Goal: Information Seeking & Learning: Learn about a topic

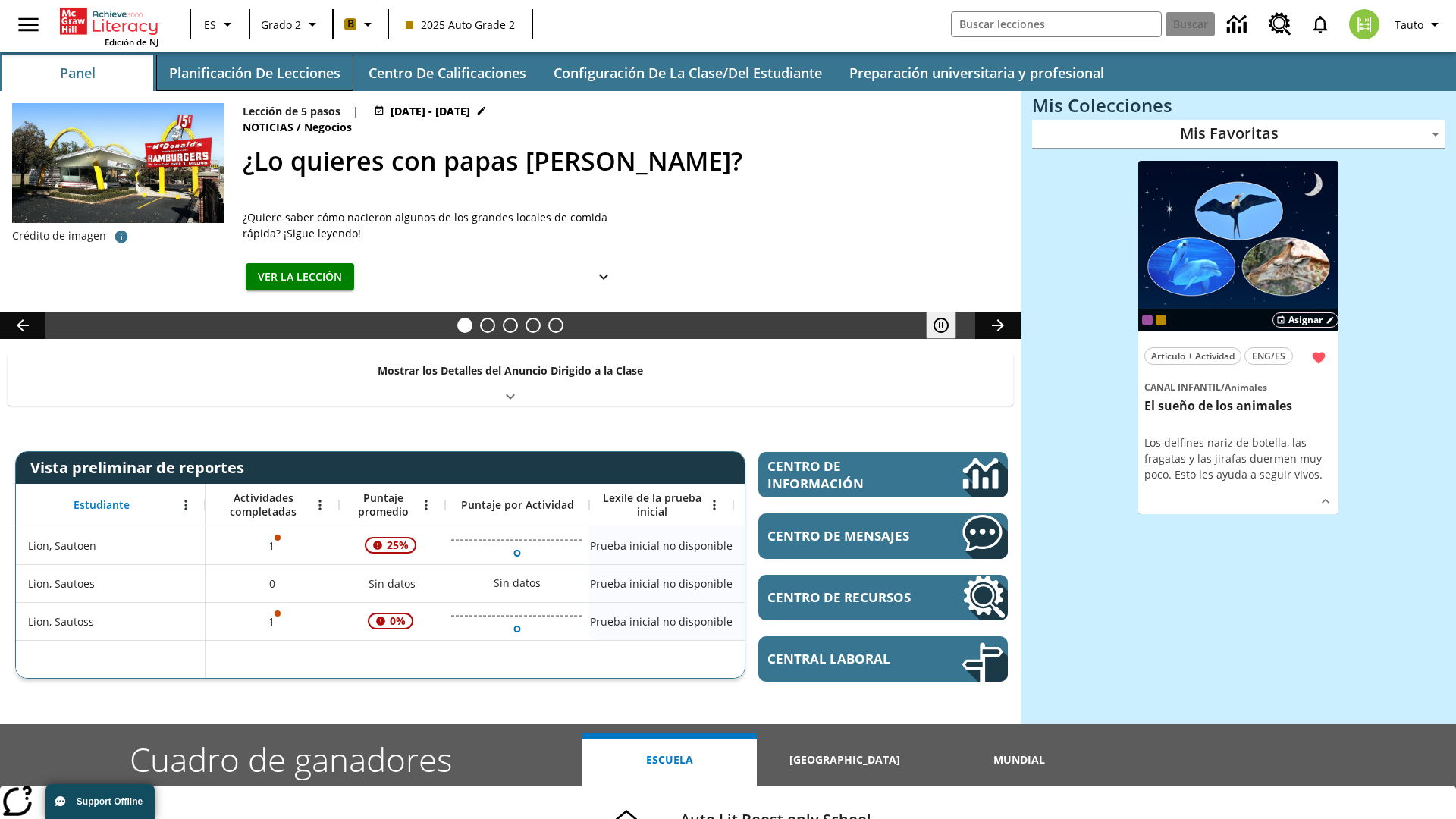
click at [254, 73] on button "Planificación de lecciones" at bounding box center [254, 73] width 197 height 36
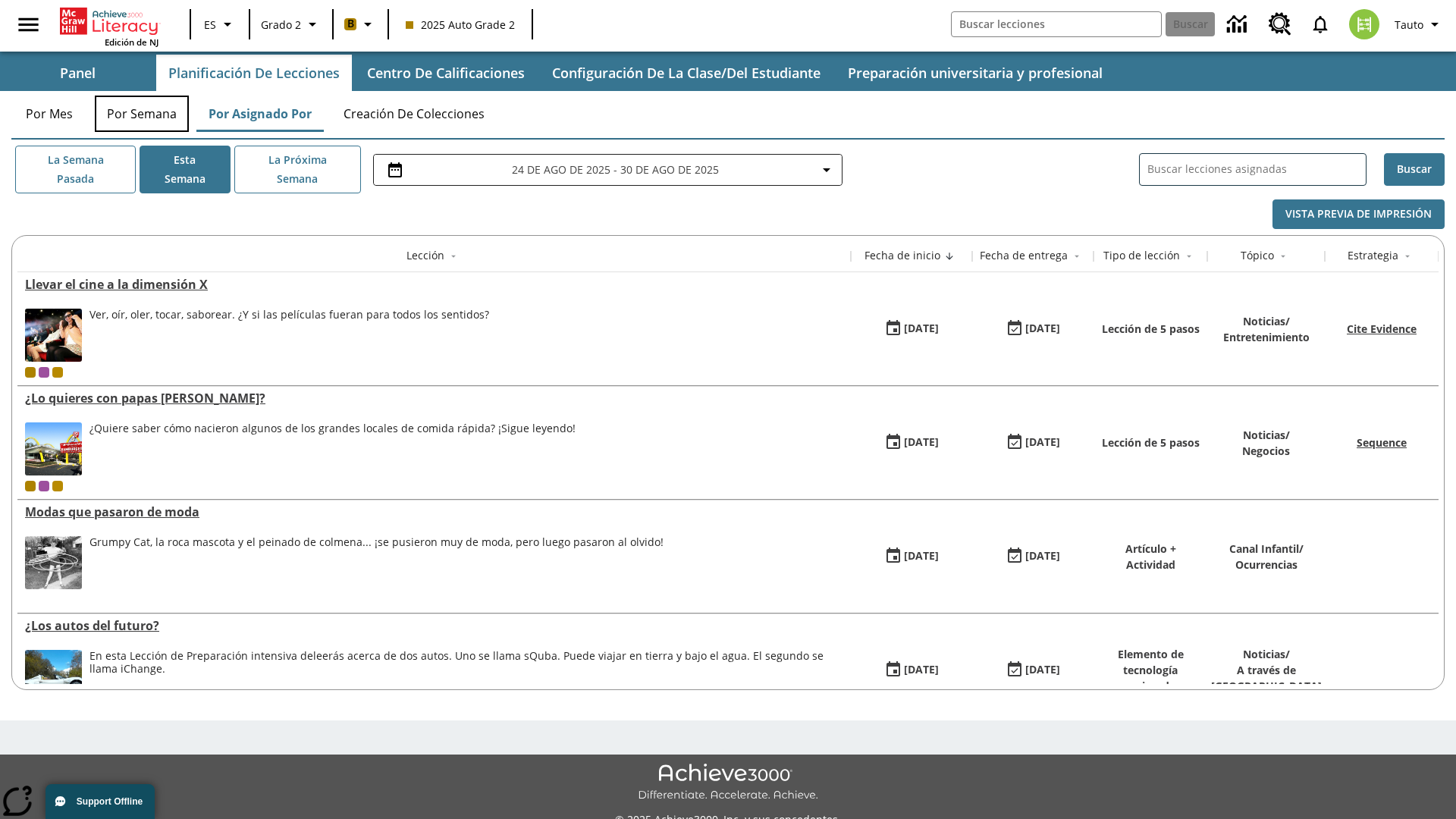
click at [142, 114] on button "Por semana" at bounding box center [142, 114] width 94 height 36
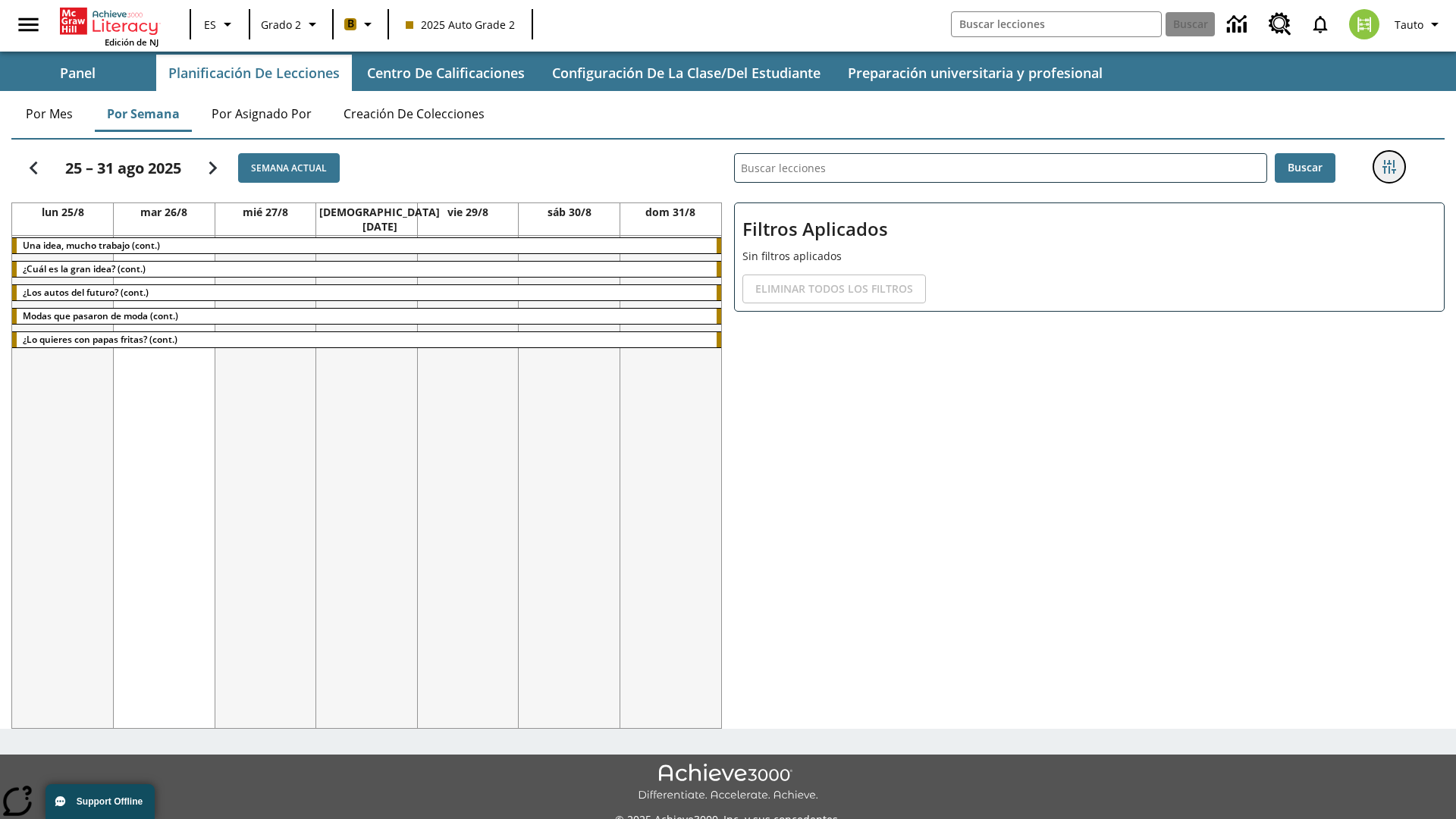
click at [1388, 167] on icon "Menú lateral de filtros" at bounding box center [1388, 166] width 14 height 14
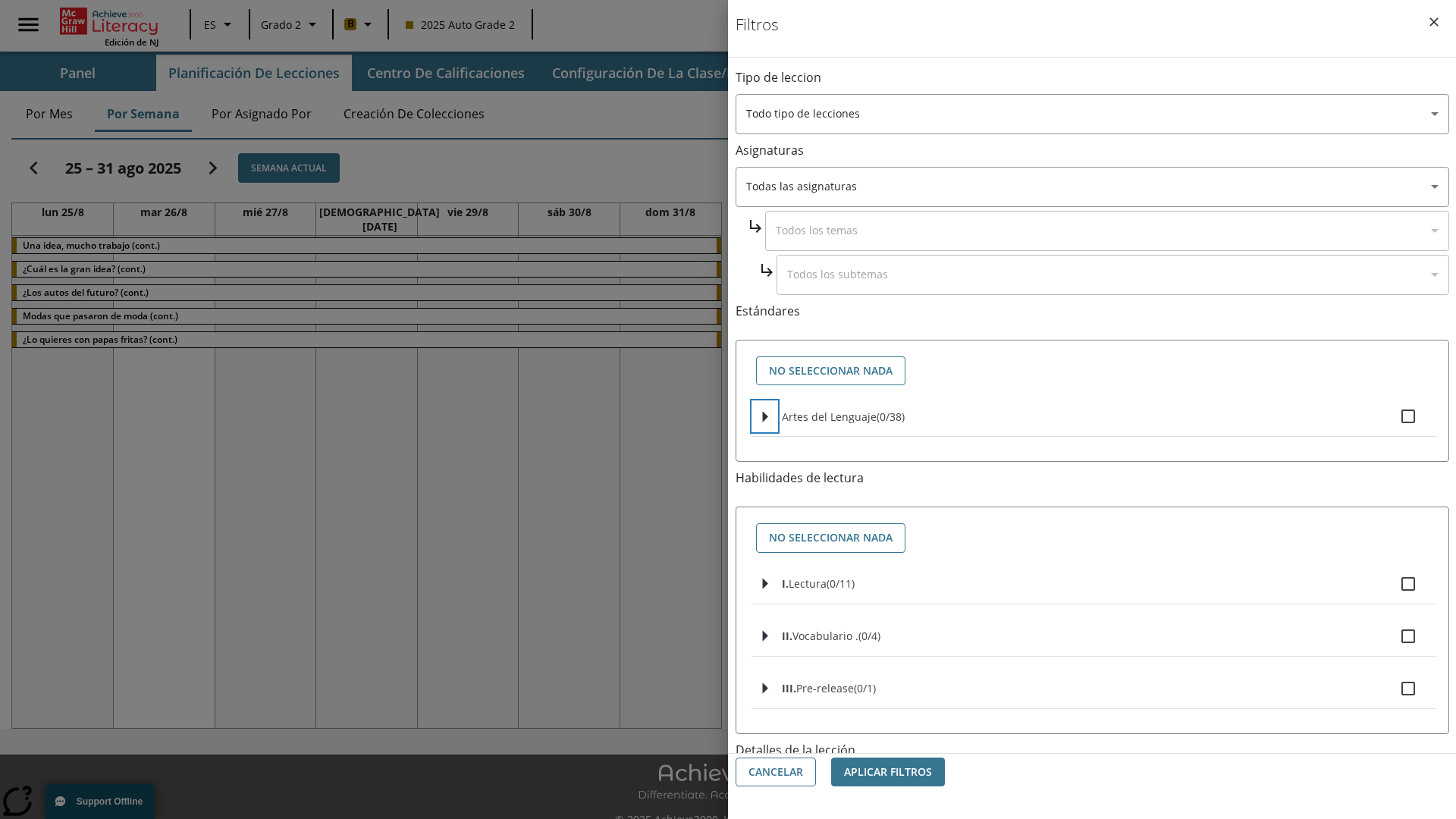
click at [765, 417] on icon "Seleccione estándares" at bounding box center [765, 417] width 5 height 12
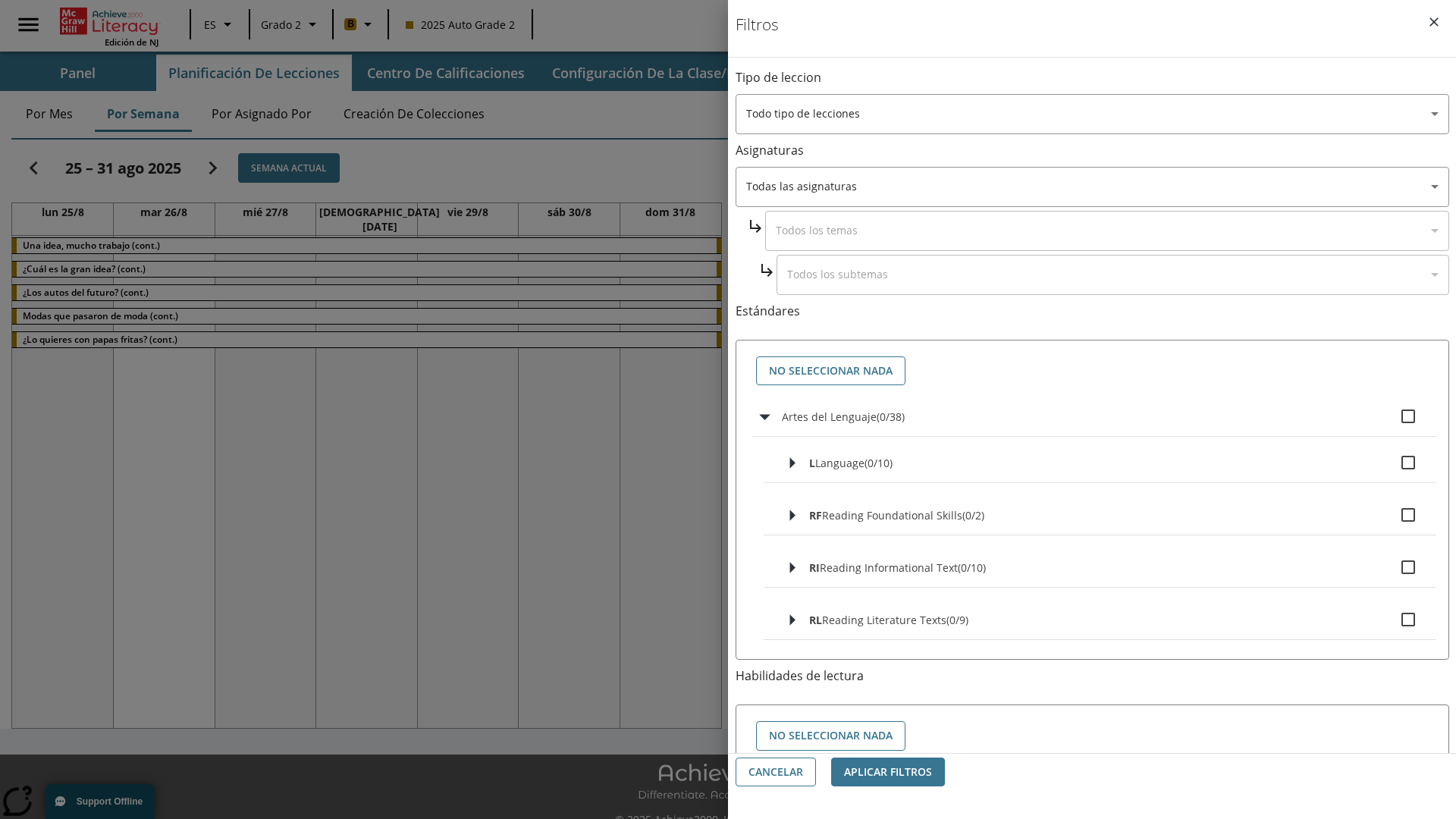
click at [1103, 417] on label "Artes del Lenguaje ( 0 / 38 )" at bounding box center [1103, 416] width 642 height 32
click at [1392, 417] on input "Artes del Lenguaje ( 0 / 38 )" at bounding box center [1407, 416] width 32 height 32
checkbox input "true"
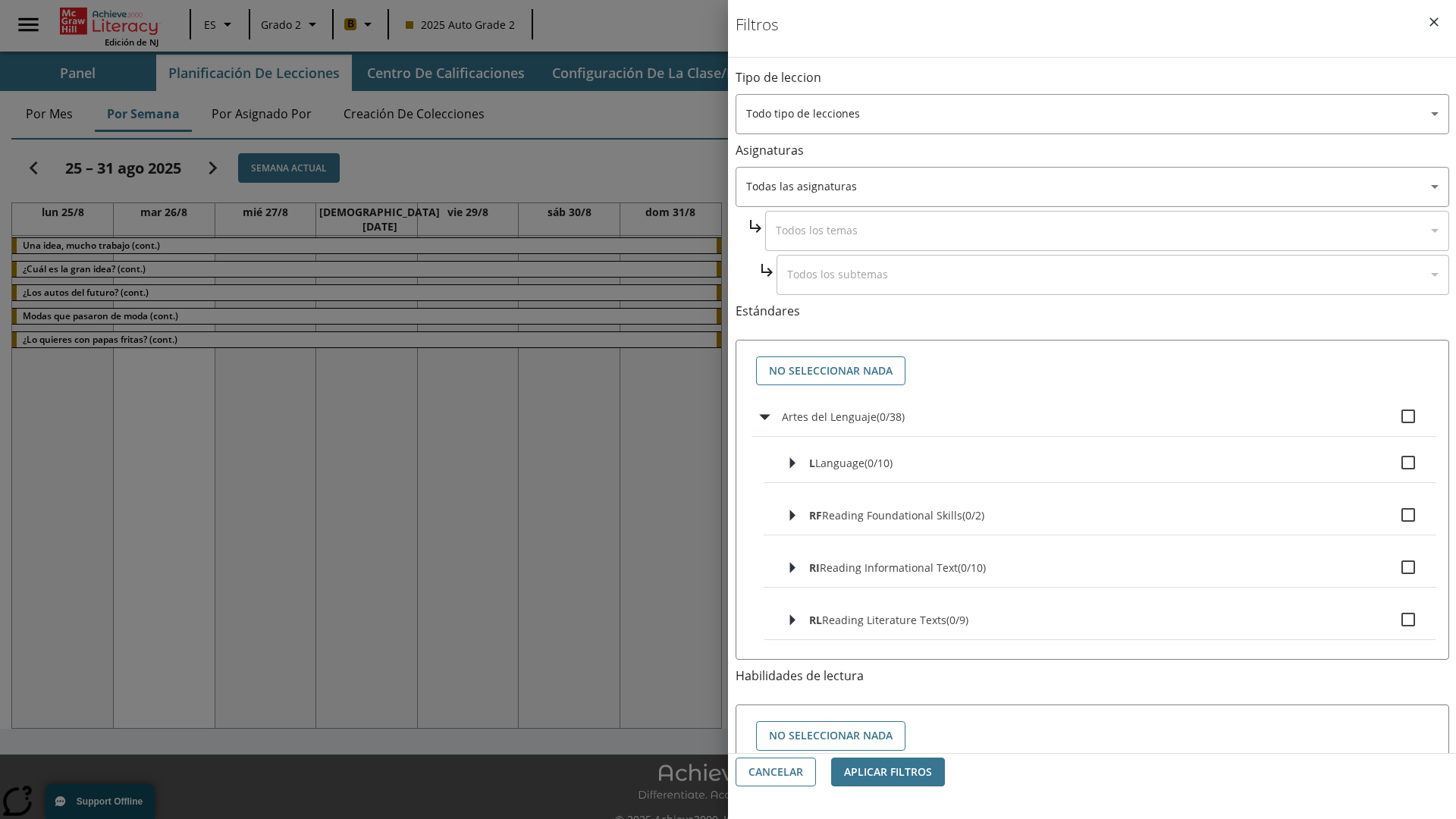
checkbox input "true"
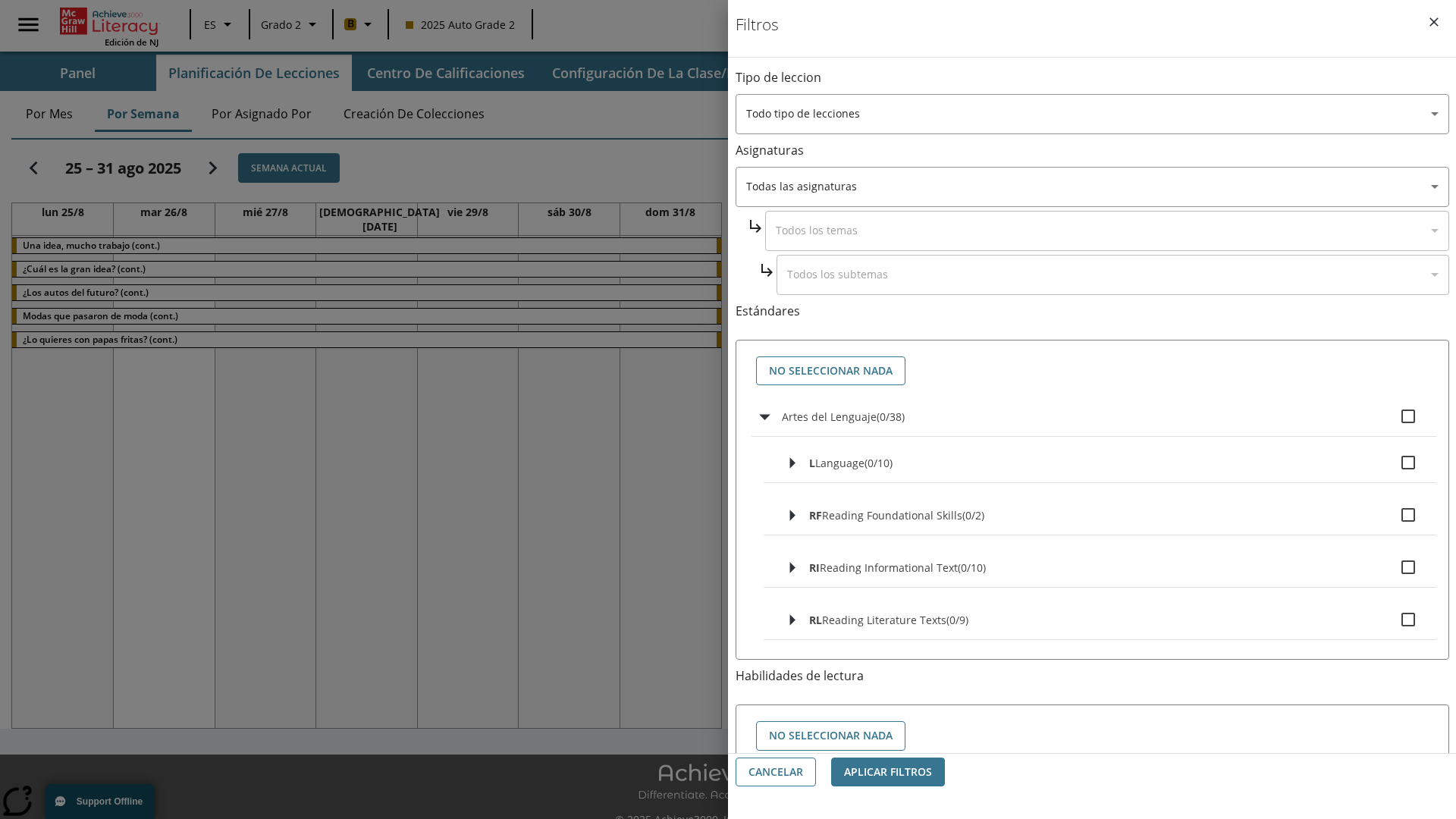
checkbox input "true"
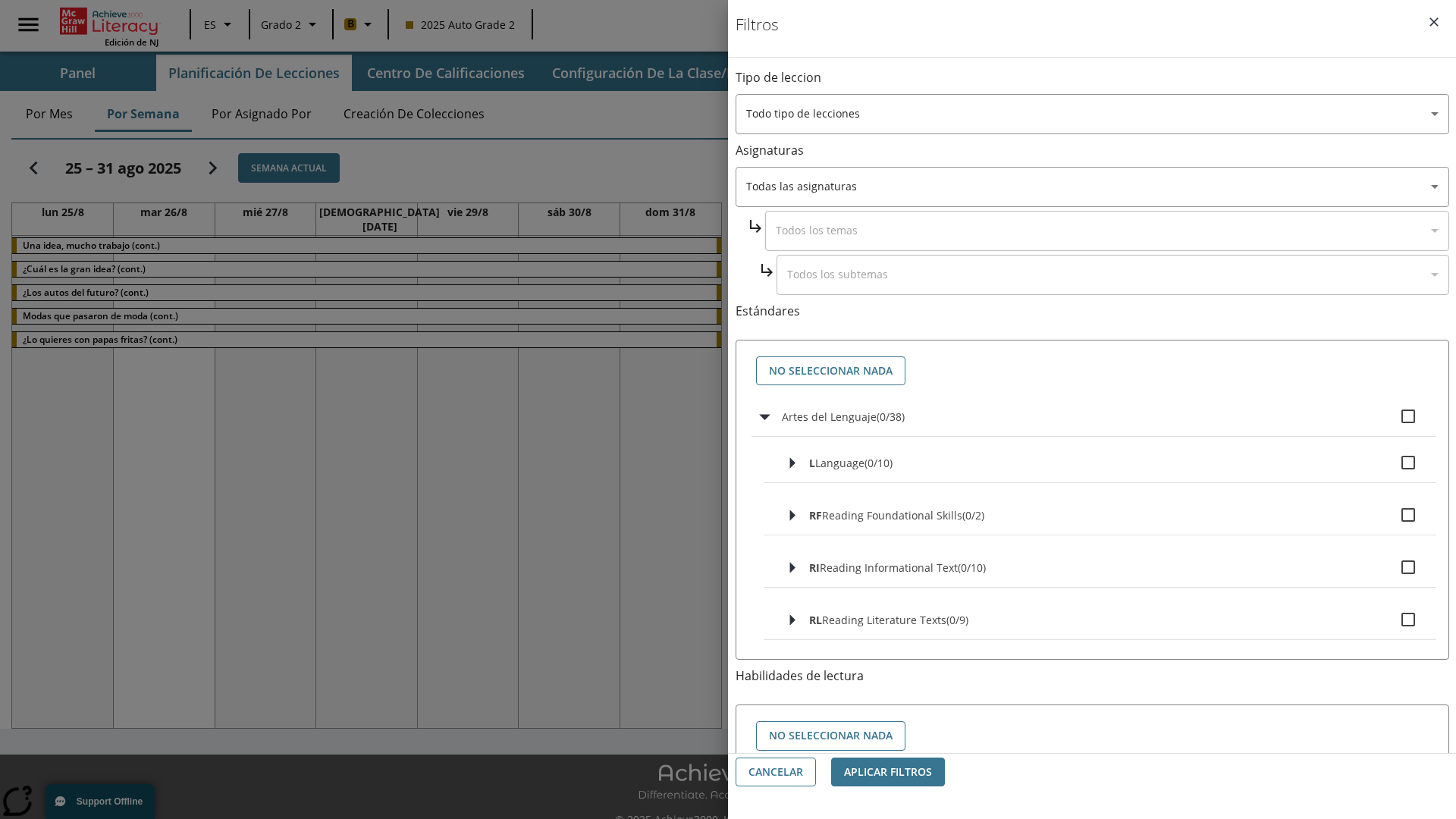
checkbox input "true"
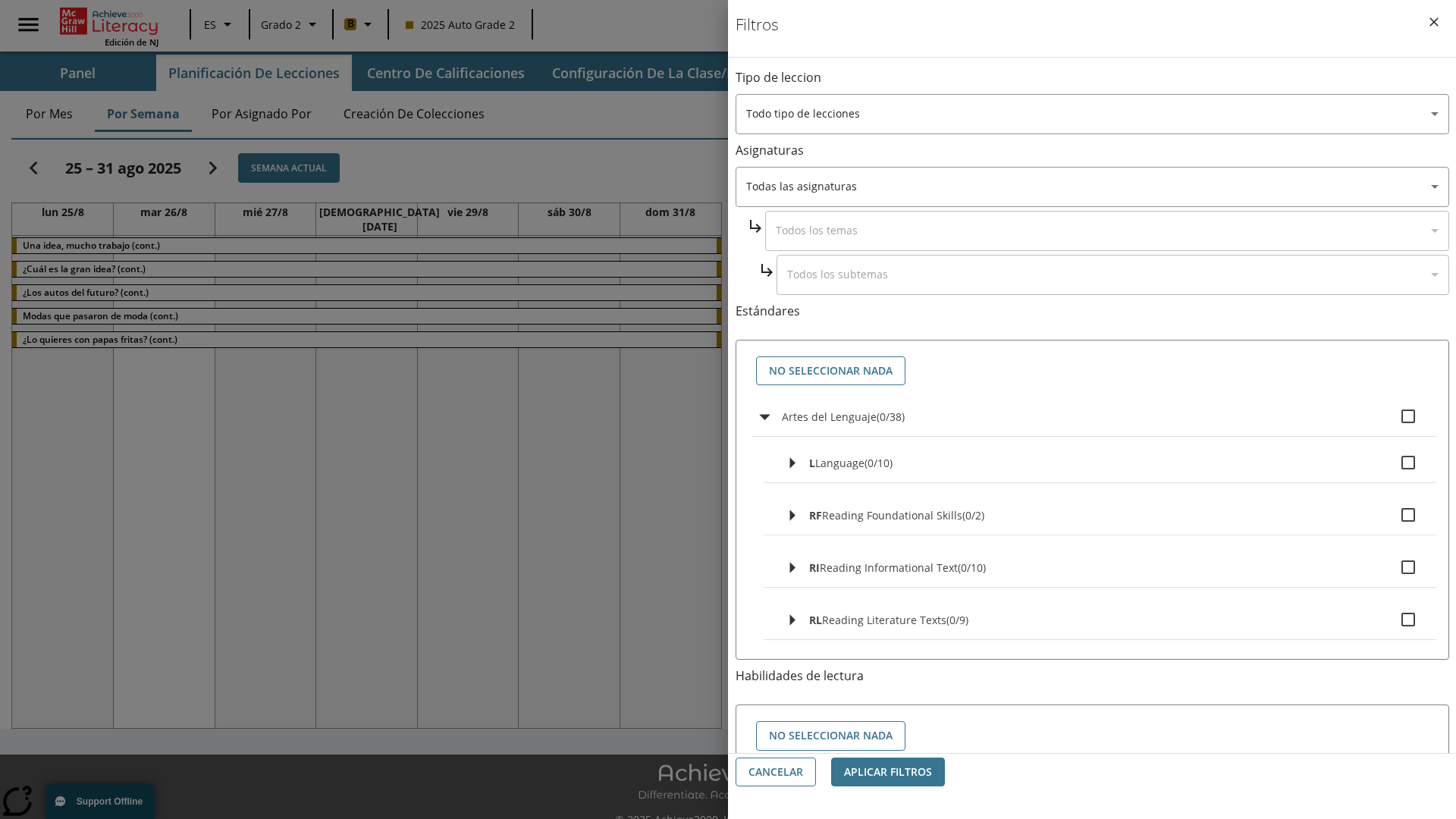
checkbox input "true"
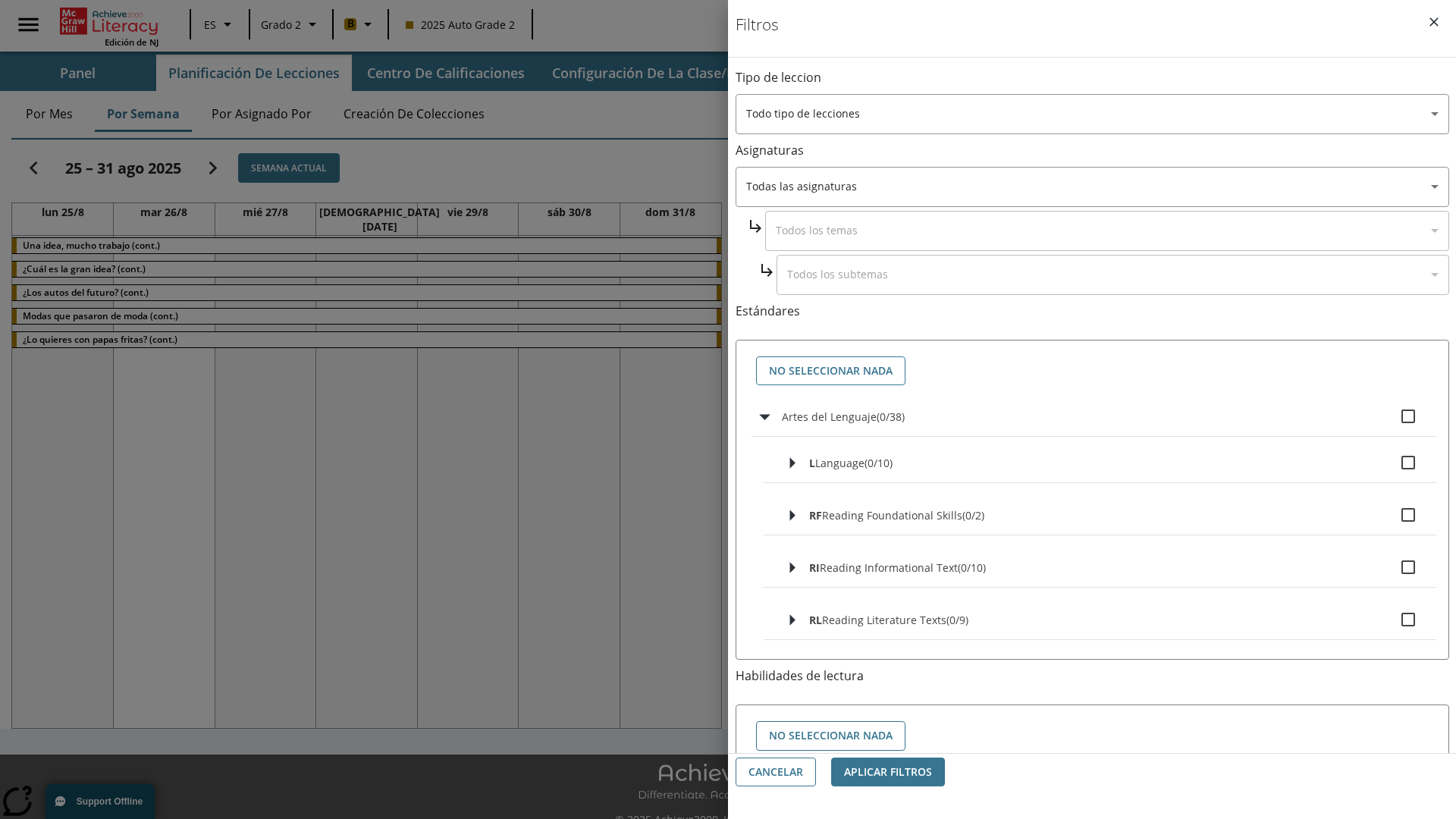
checkbox input "true"
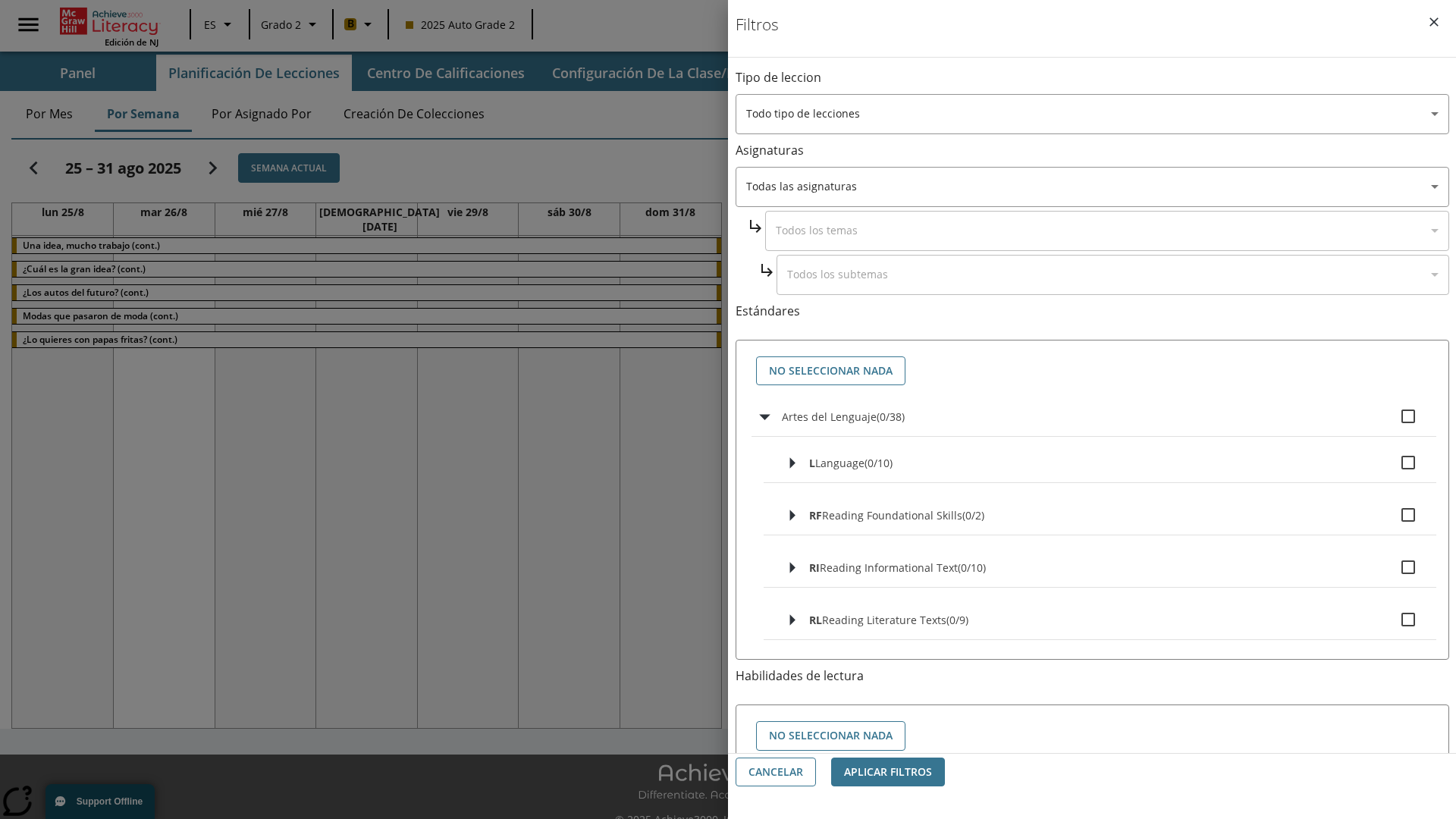
checkbox input "true"
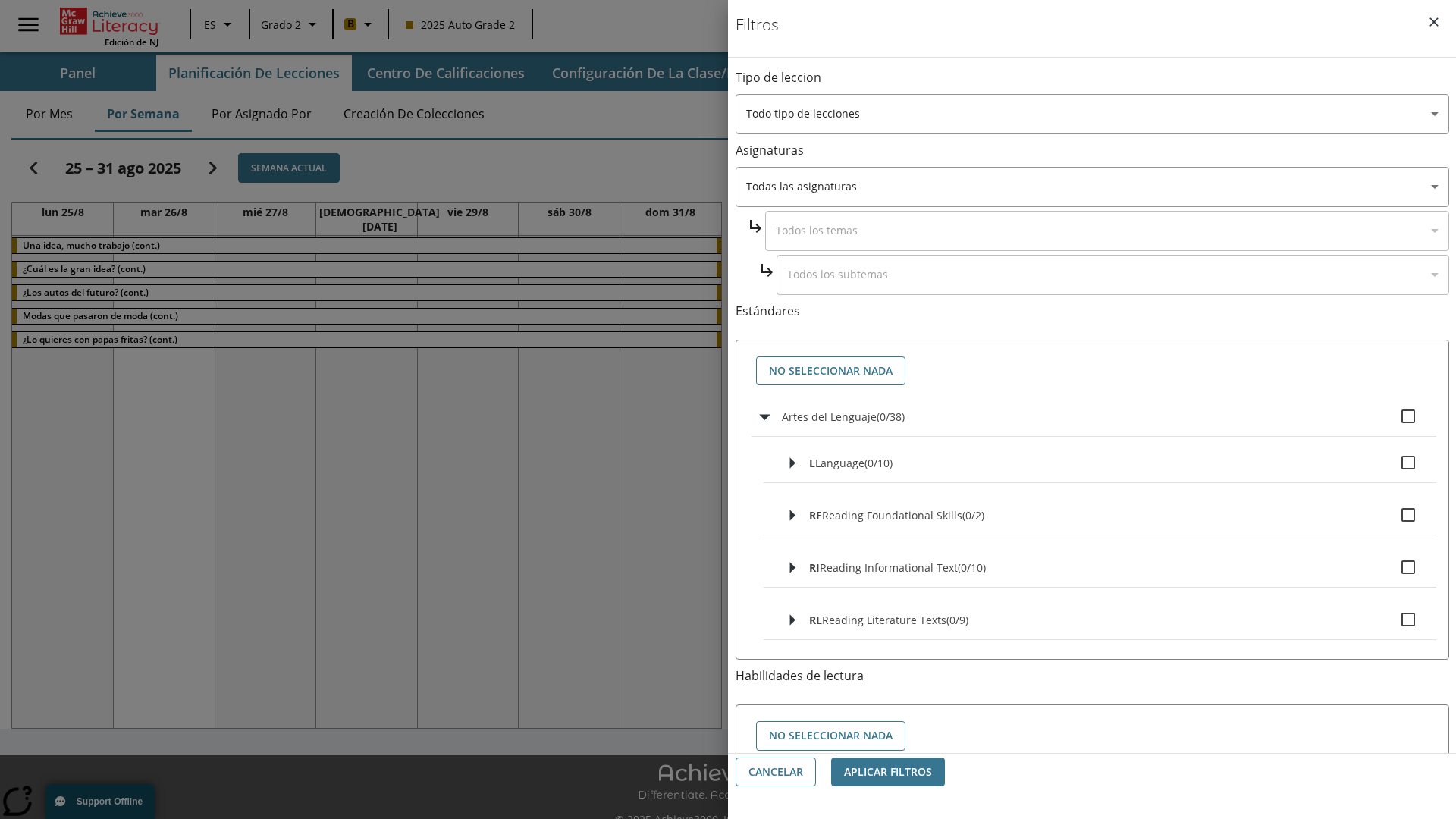
checkbox input "true"
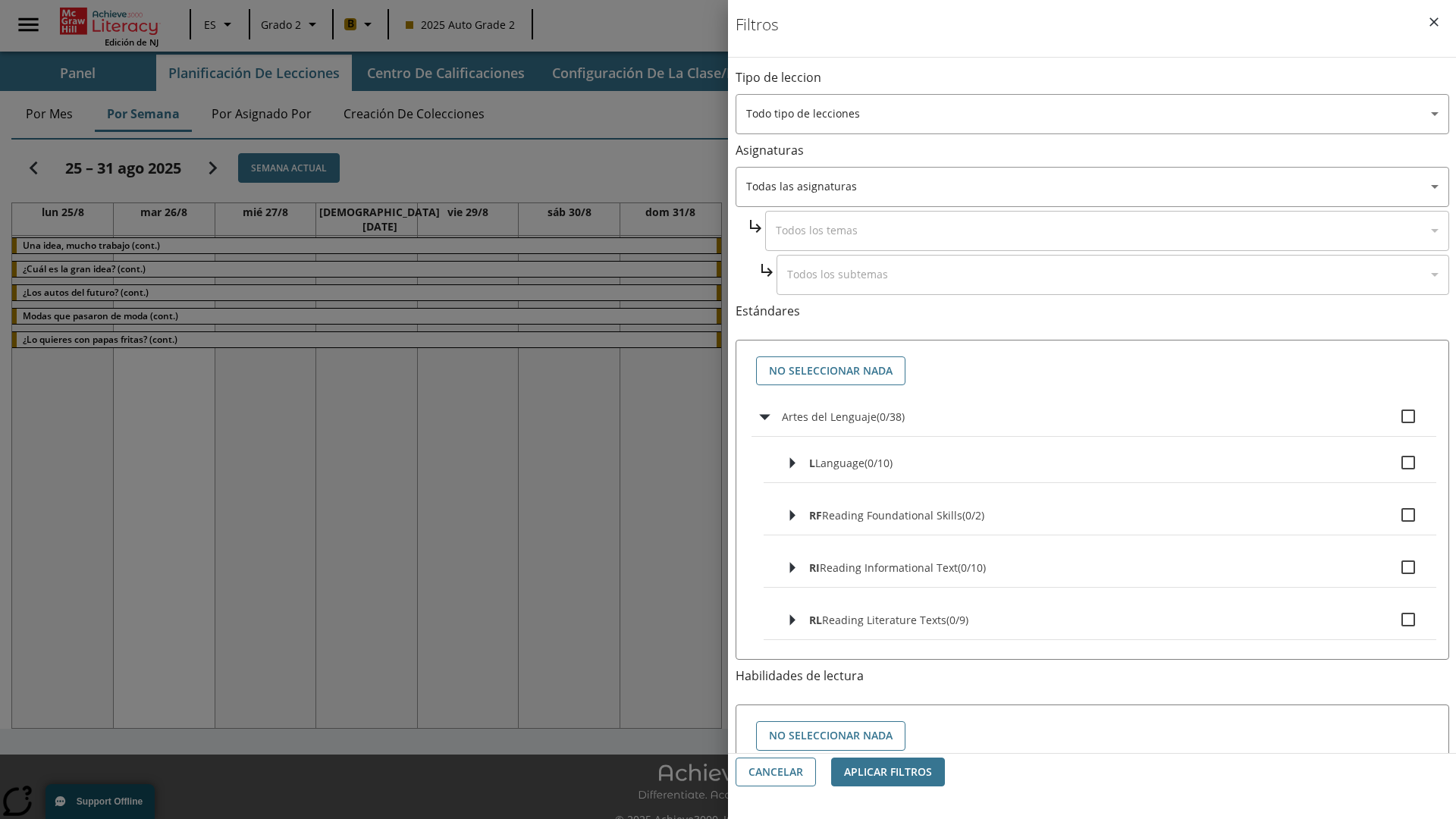
checkbox input "true"
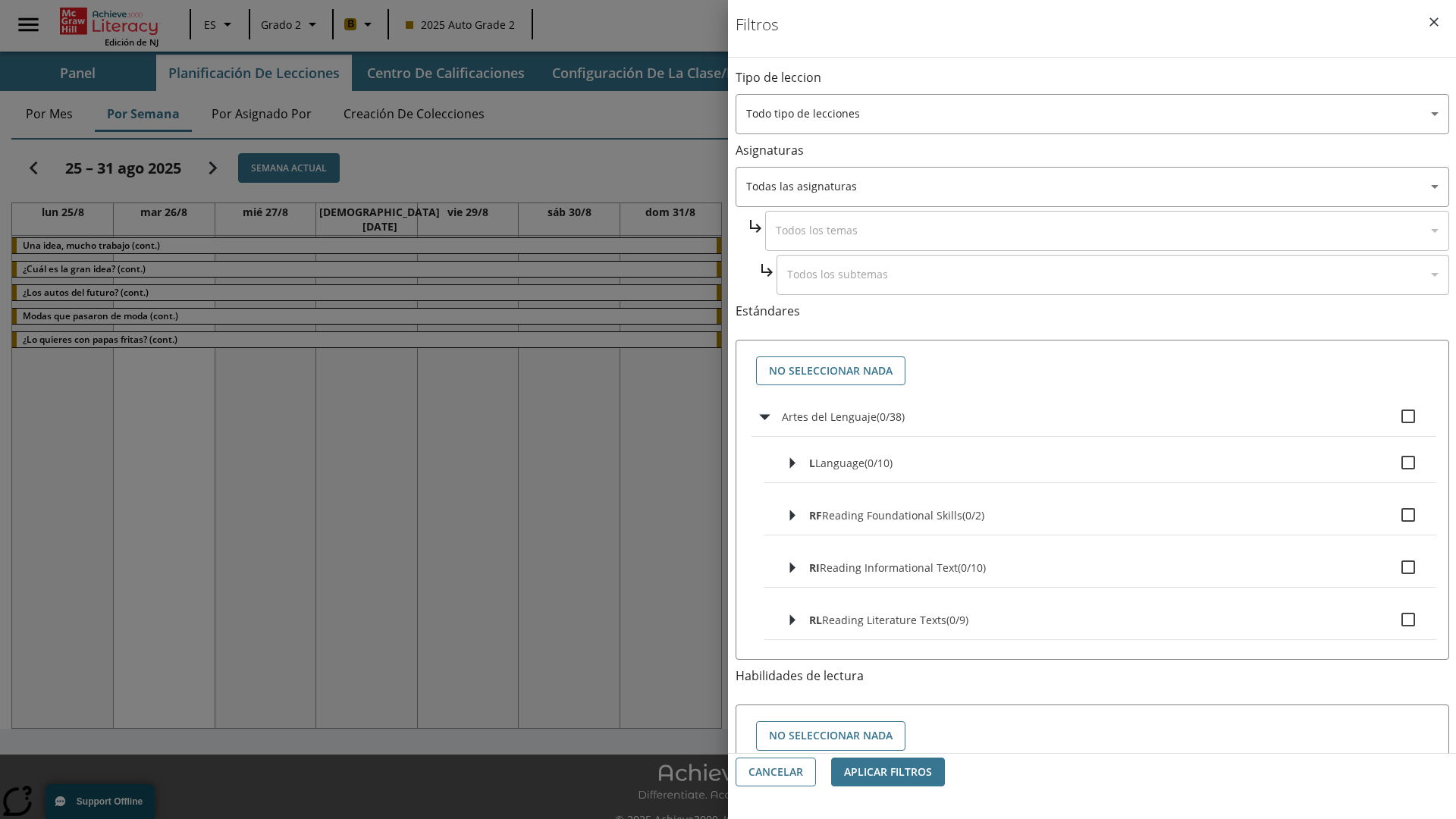
checkbox input "true"
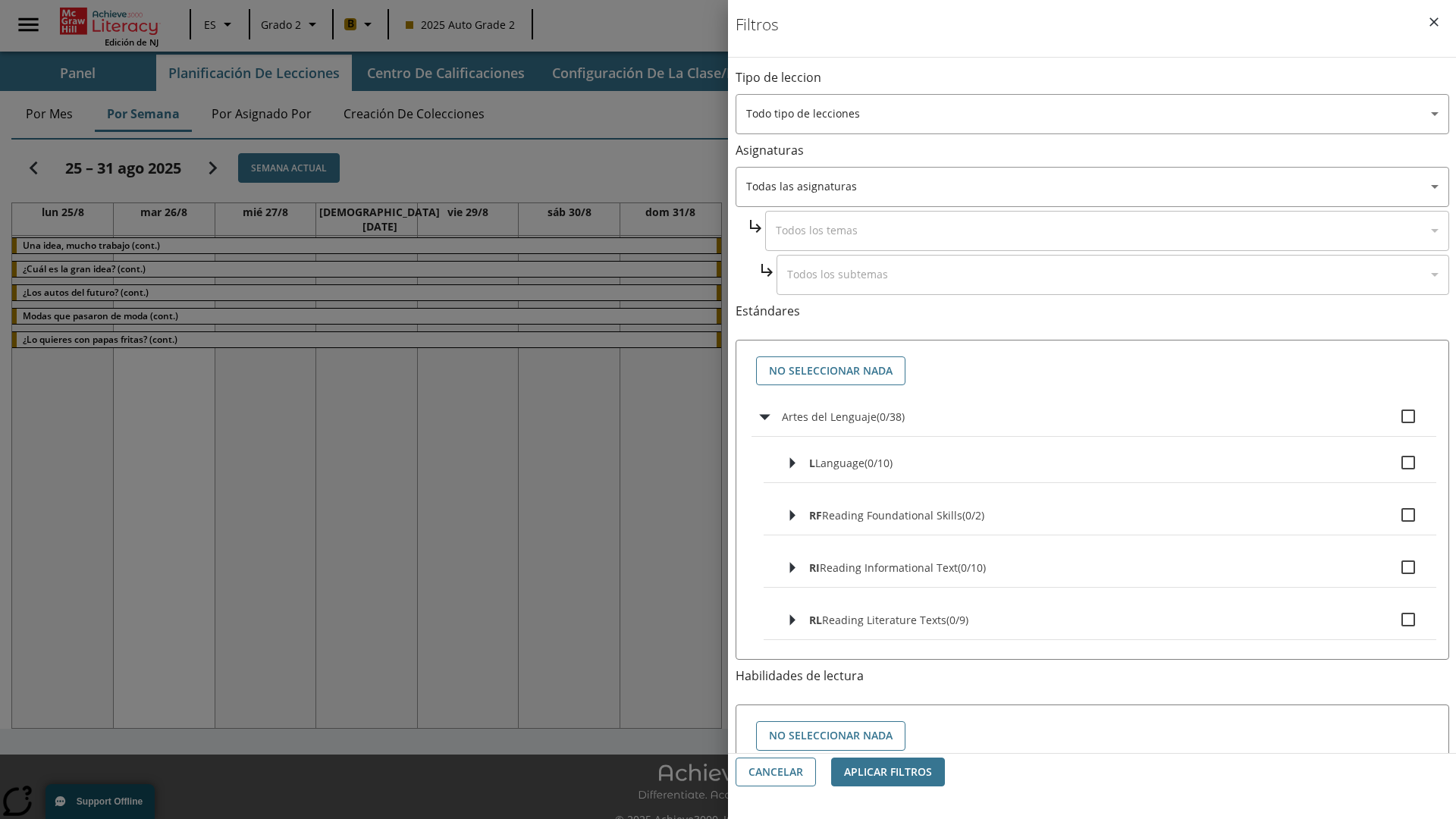
checkbox input "true"
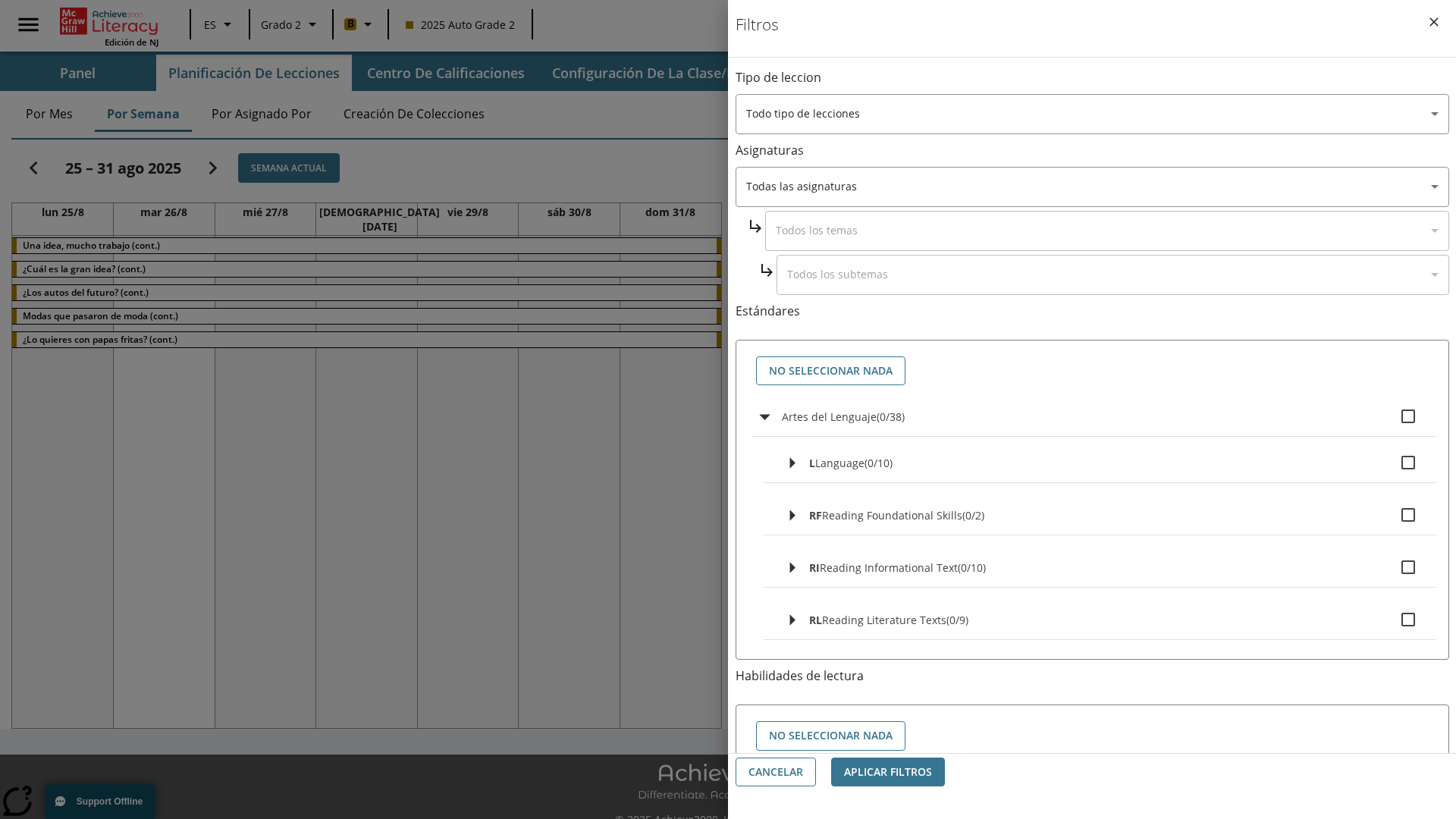
checkbox input "true"
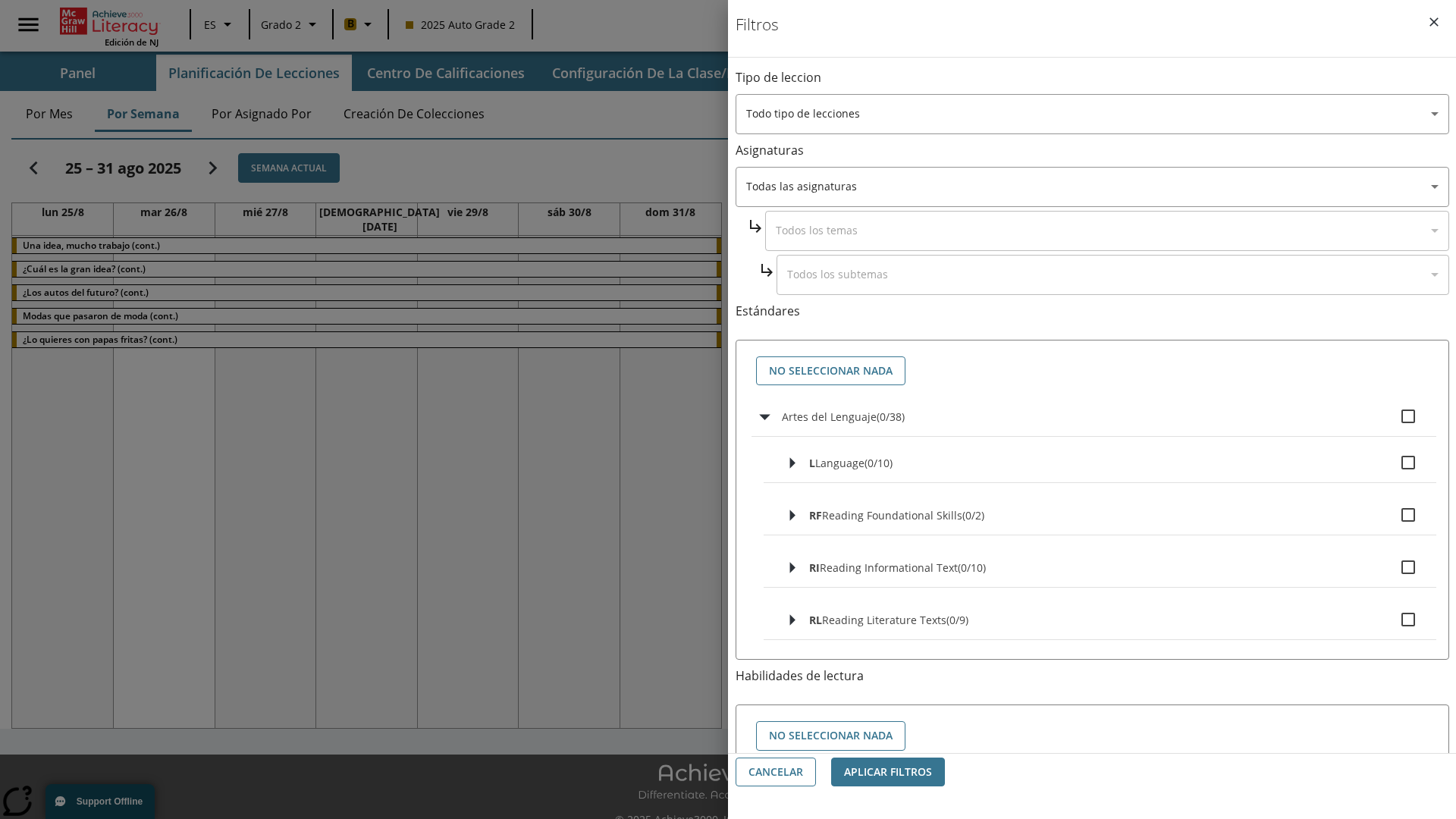
checkbox input "true"
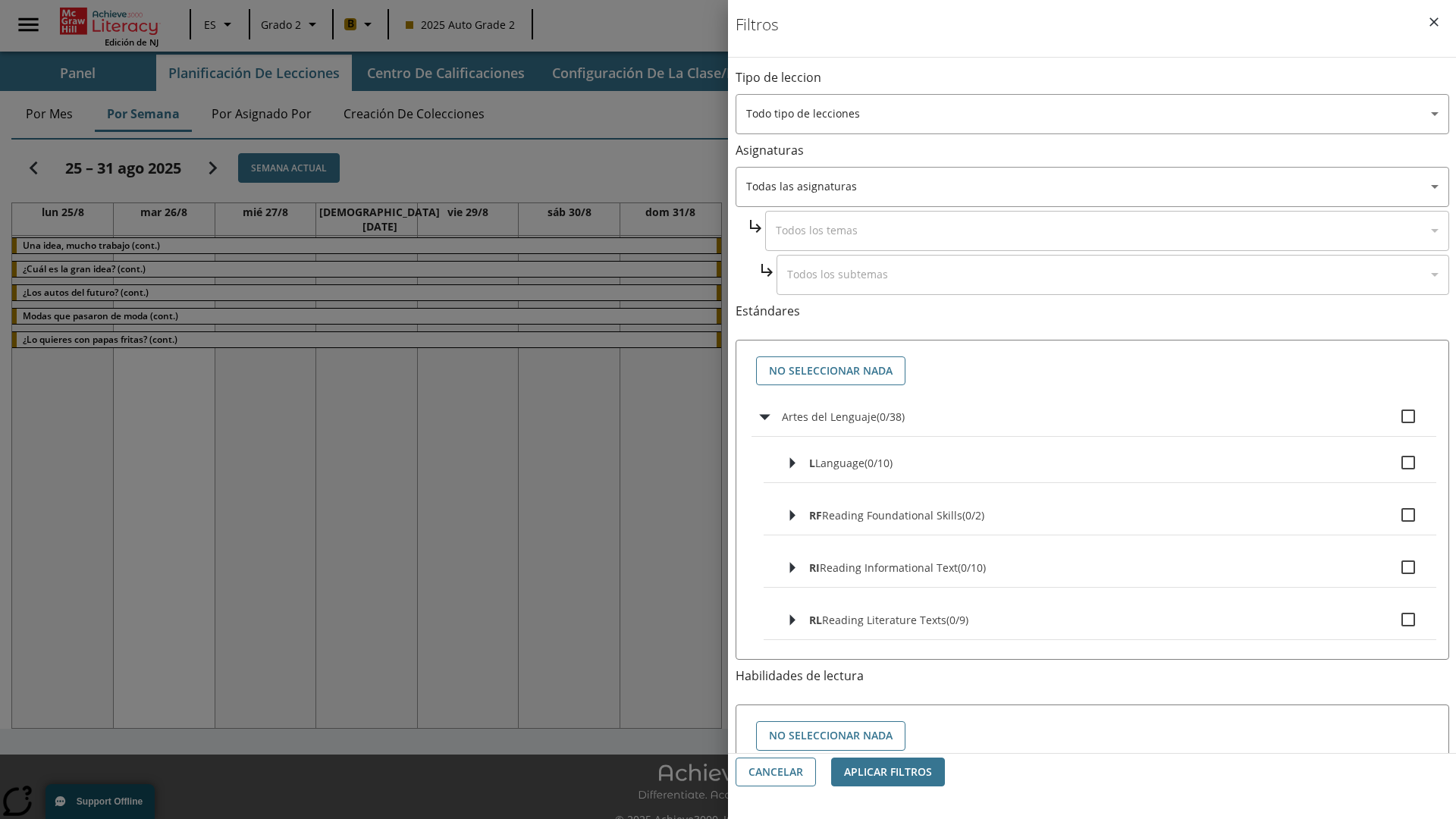
checkbox input "true"
click at [830, 371] on button "No seleccionar nada" at bounding box center [830, 371] width 150 height 30
checkbox input "false"
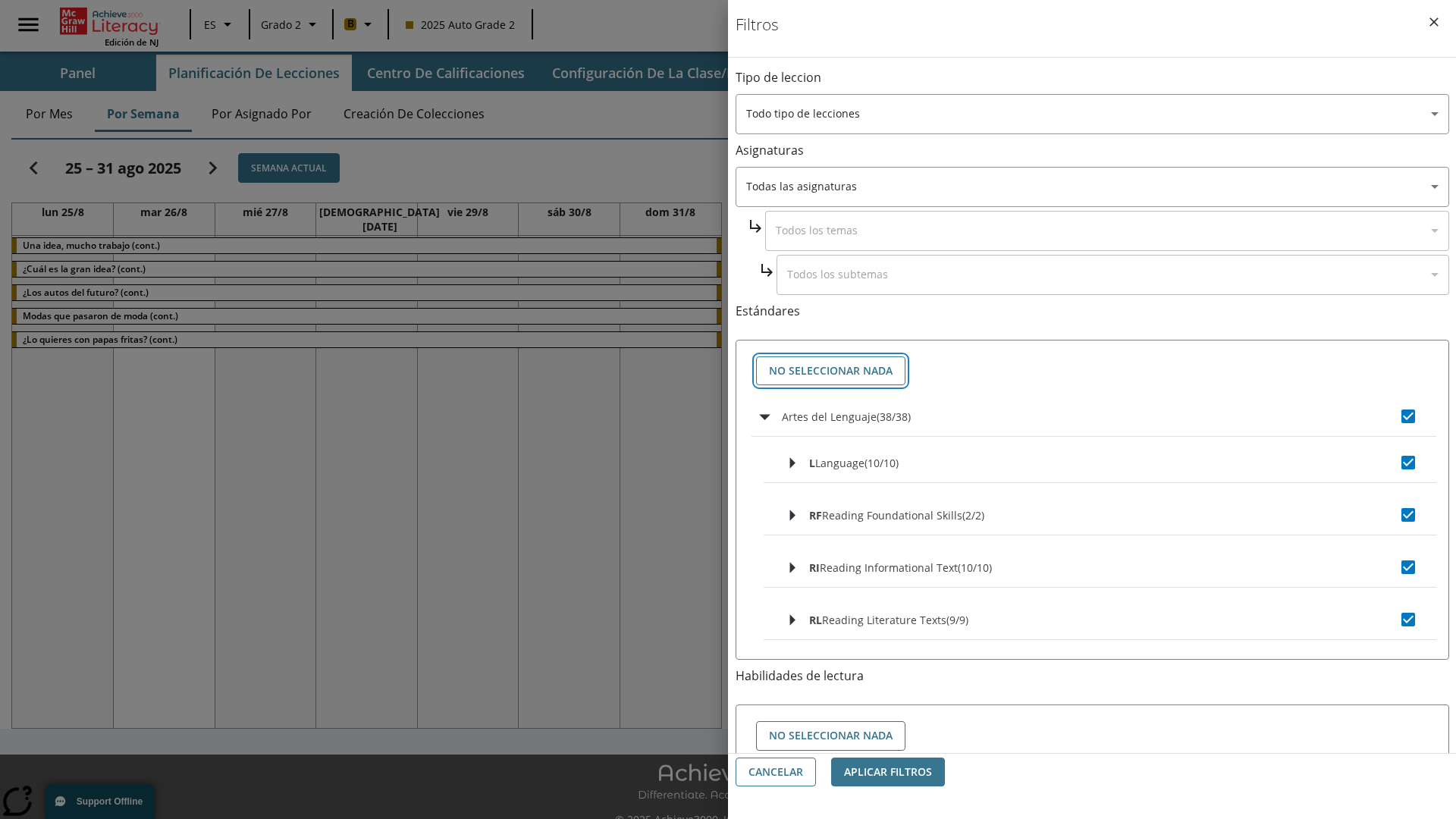
checkbox input "false"
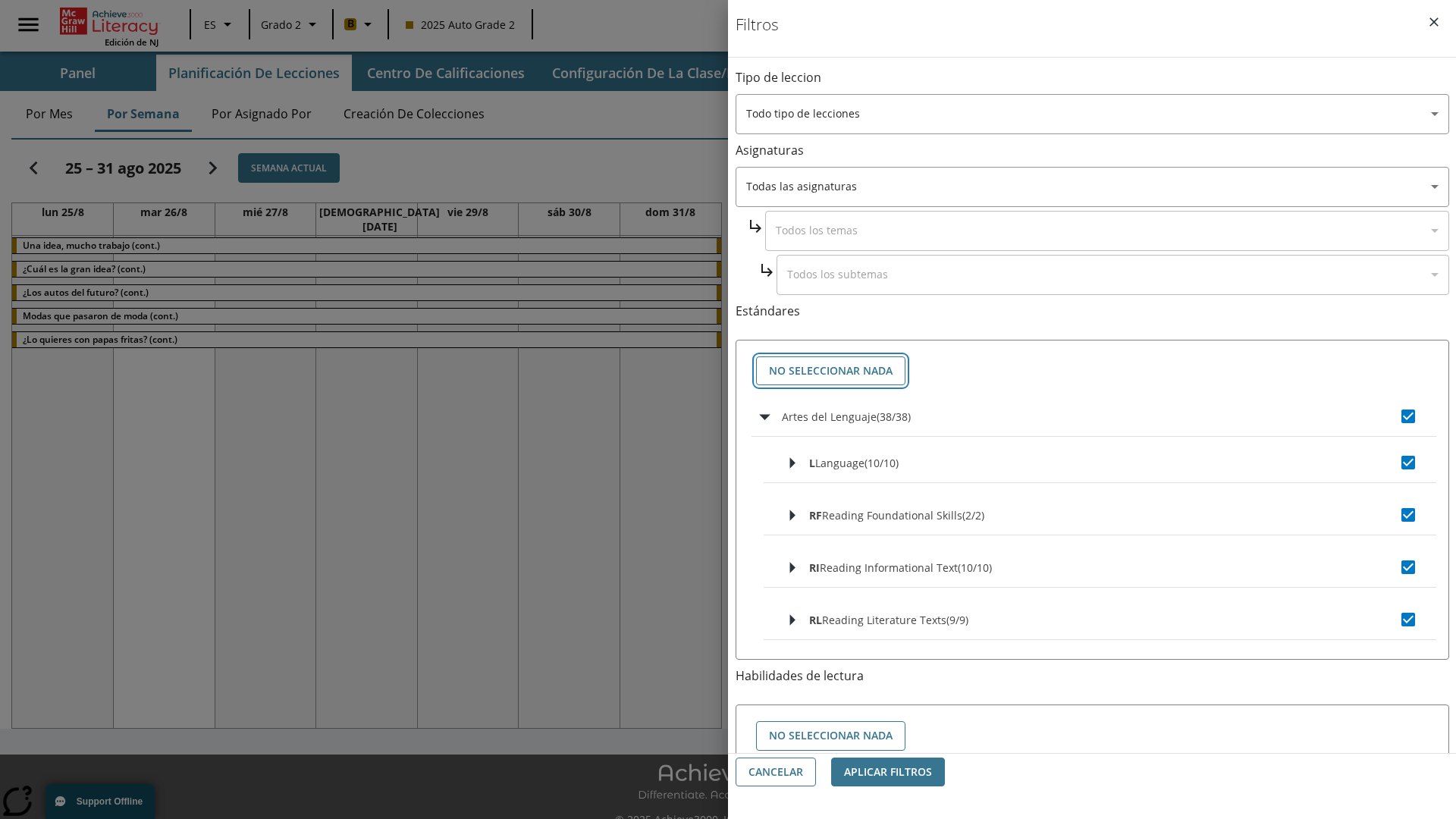
checkbox input "false"
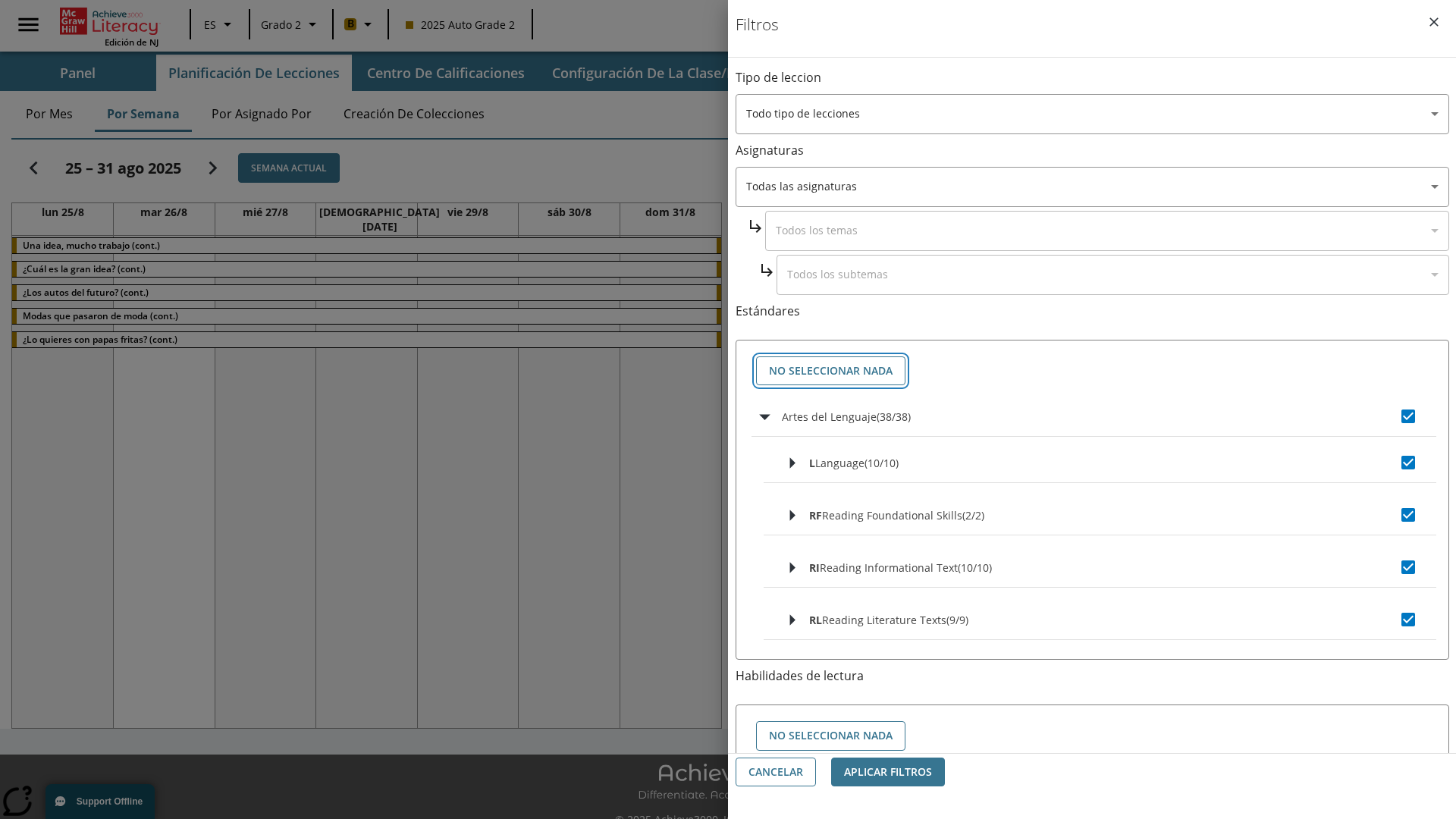
checkbox input "false"
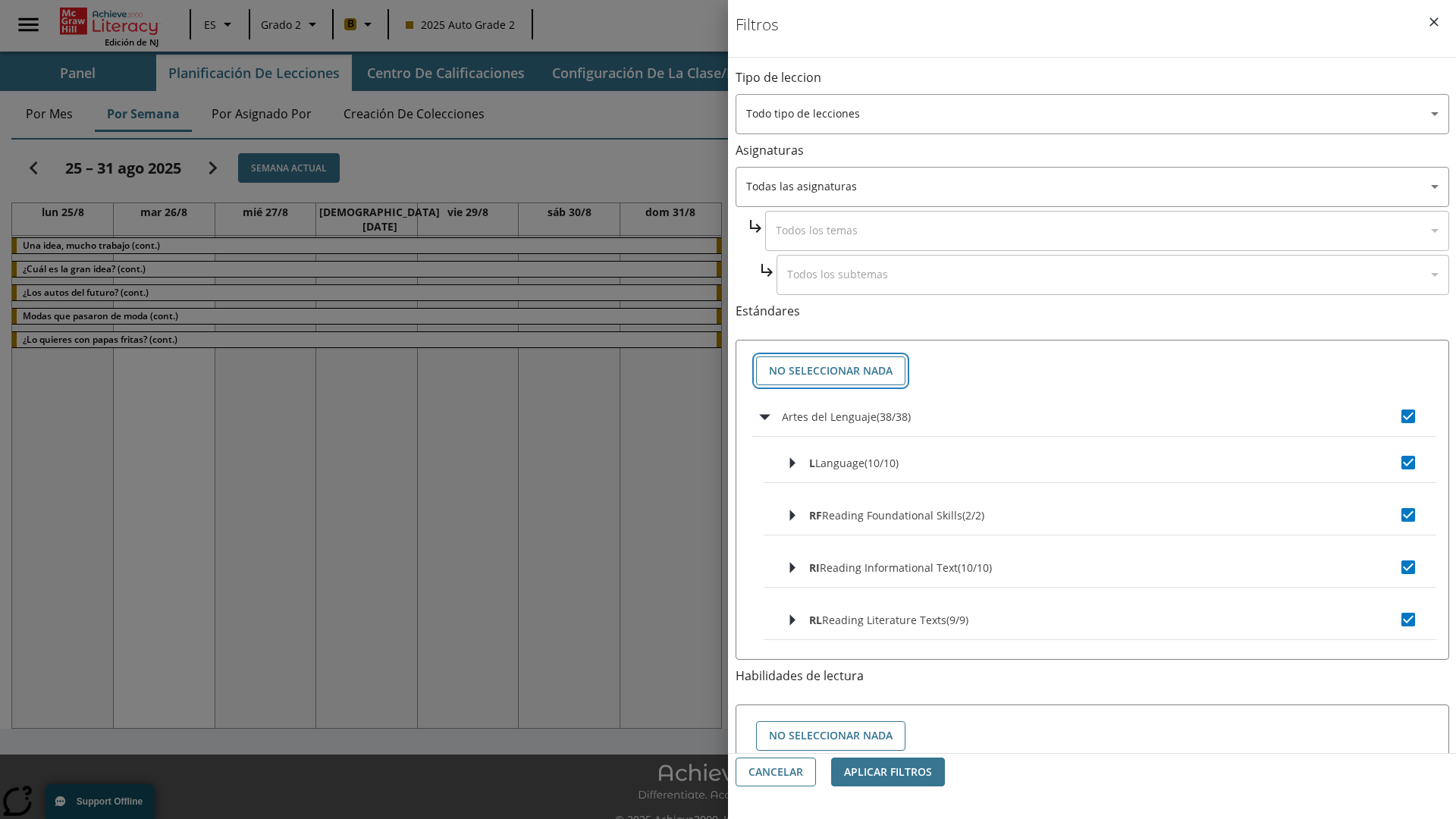
checkbox input "false"
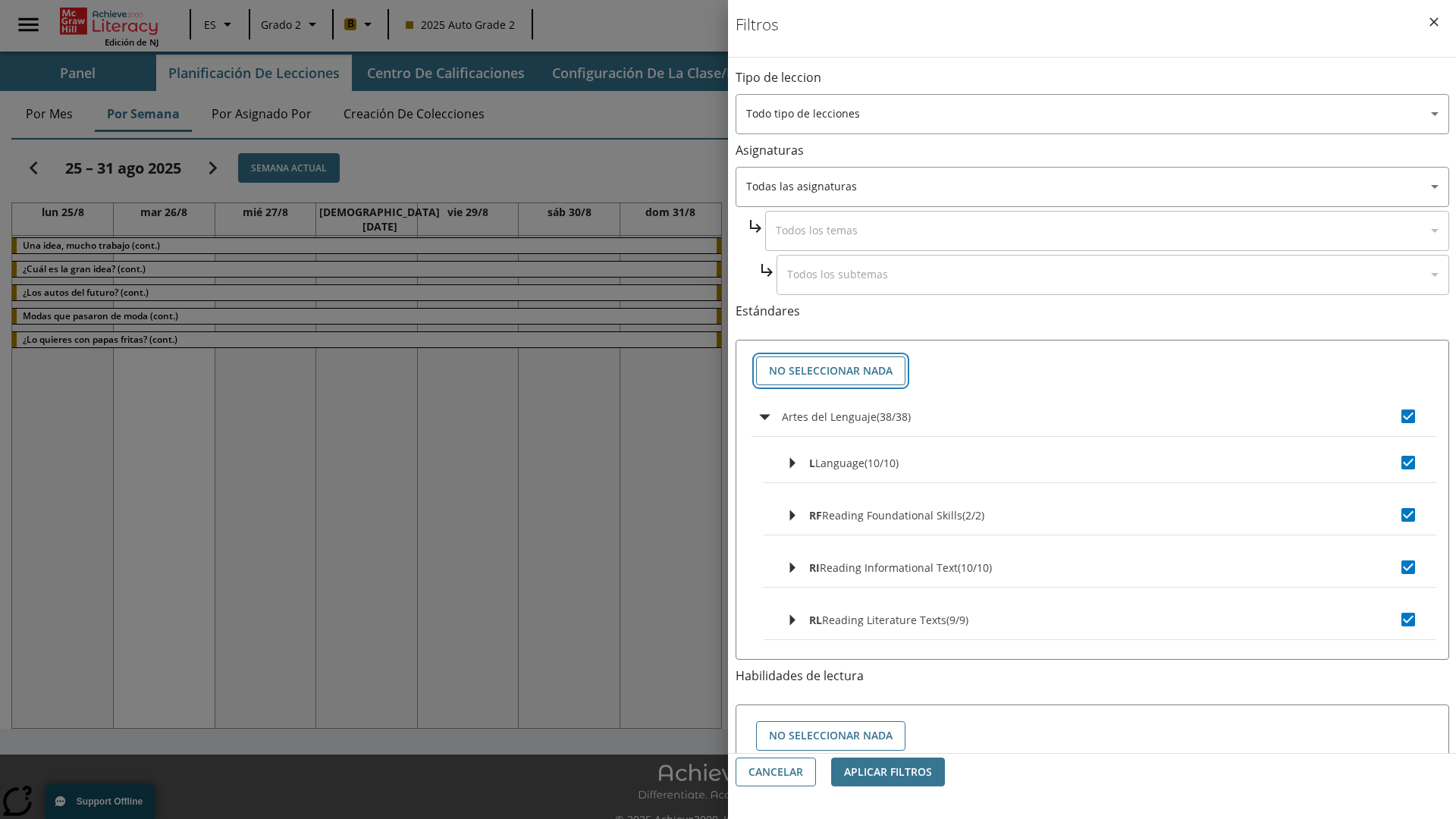
checkbox input "false"
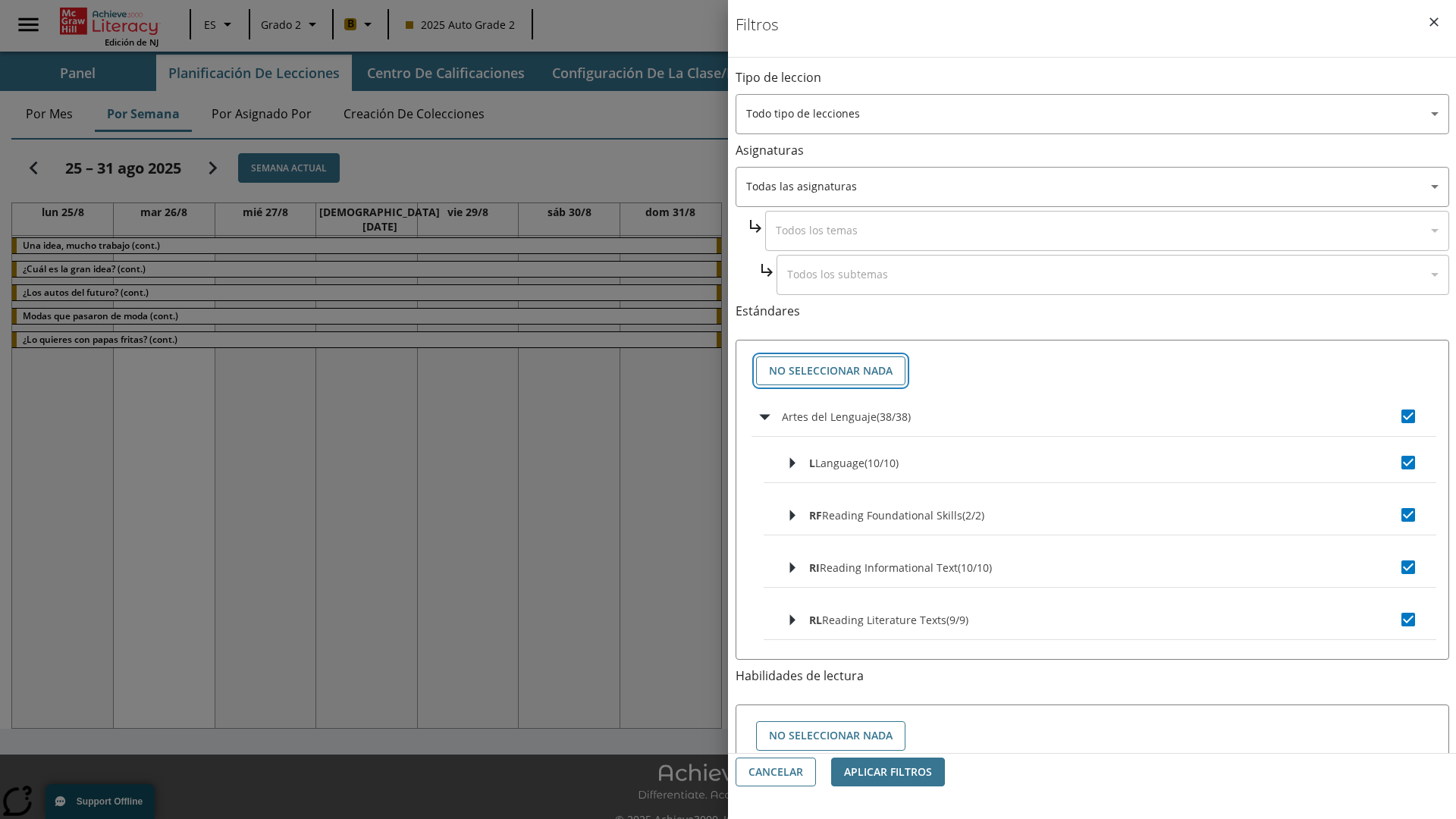
checkbox input "false"
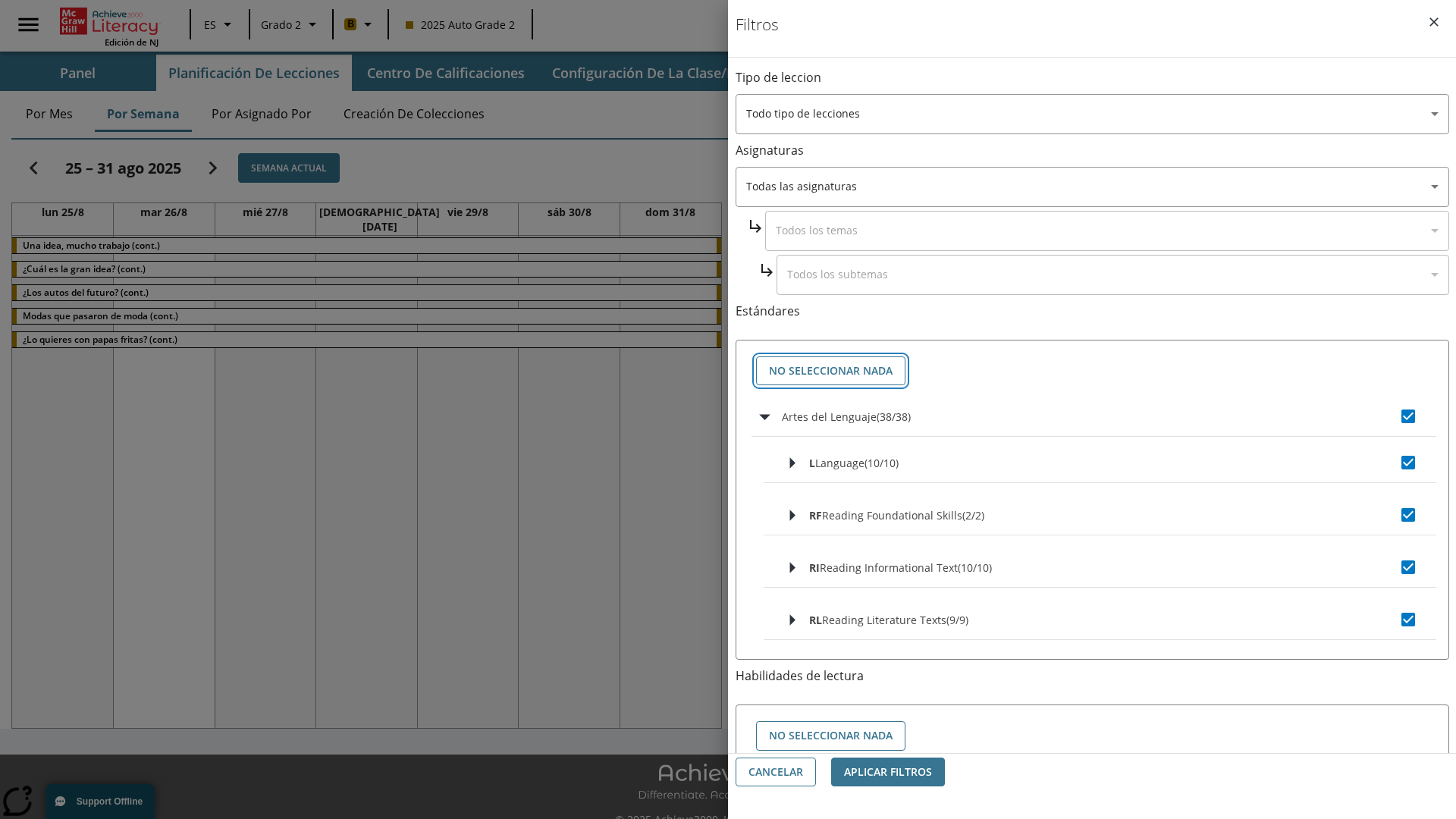
checkbox input "false"
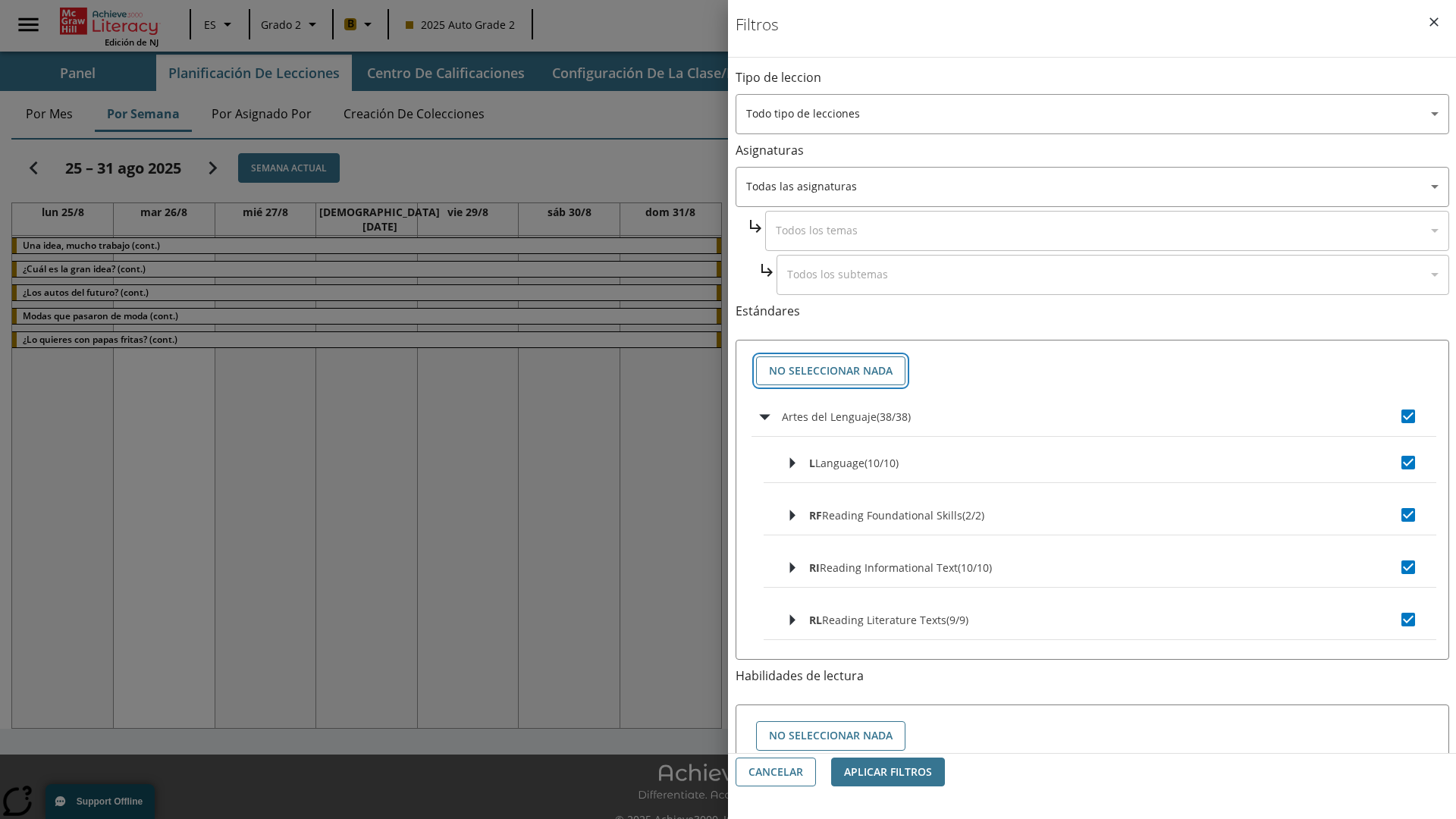
checkbox input "false"
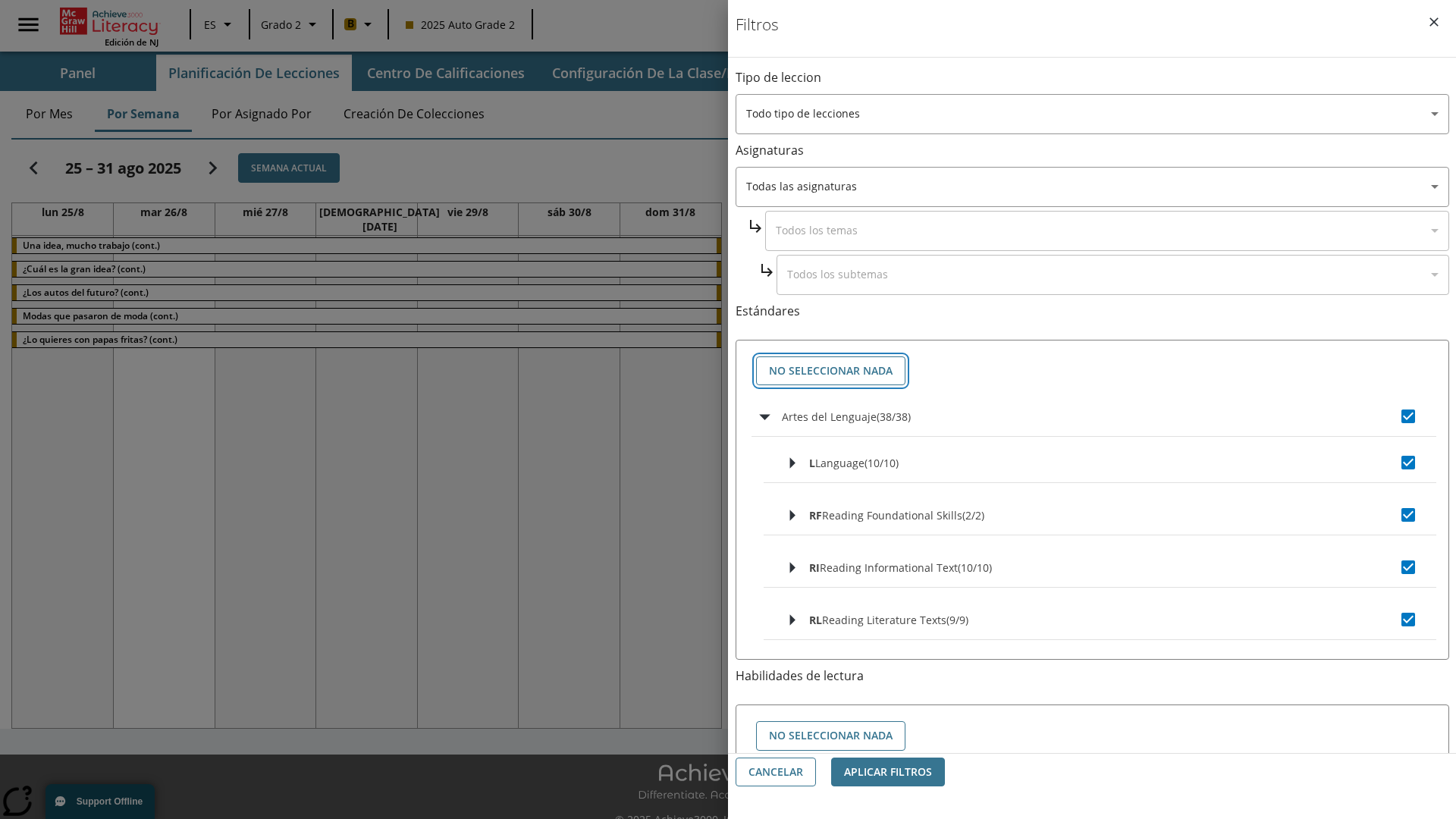
checkbox input "false"
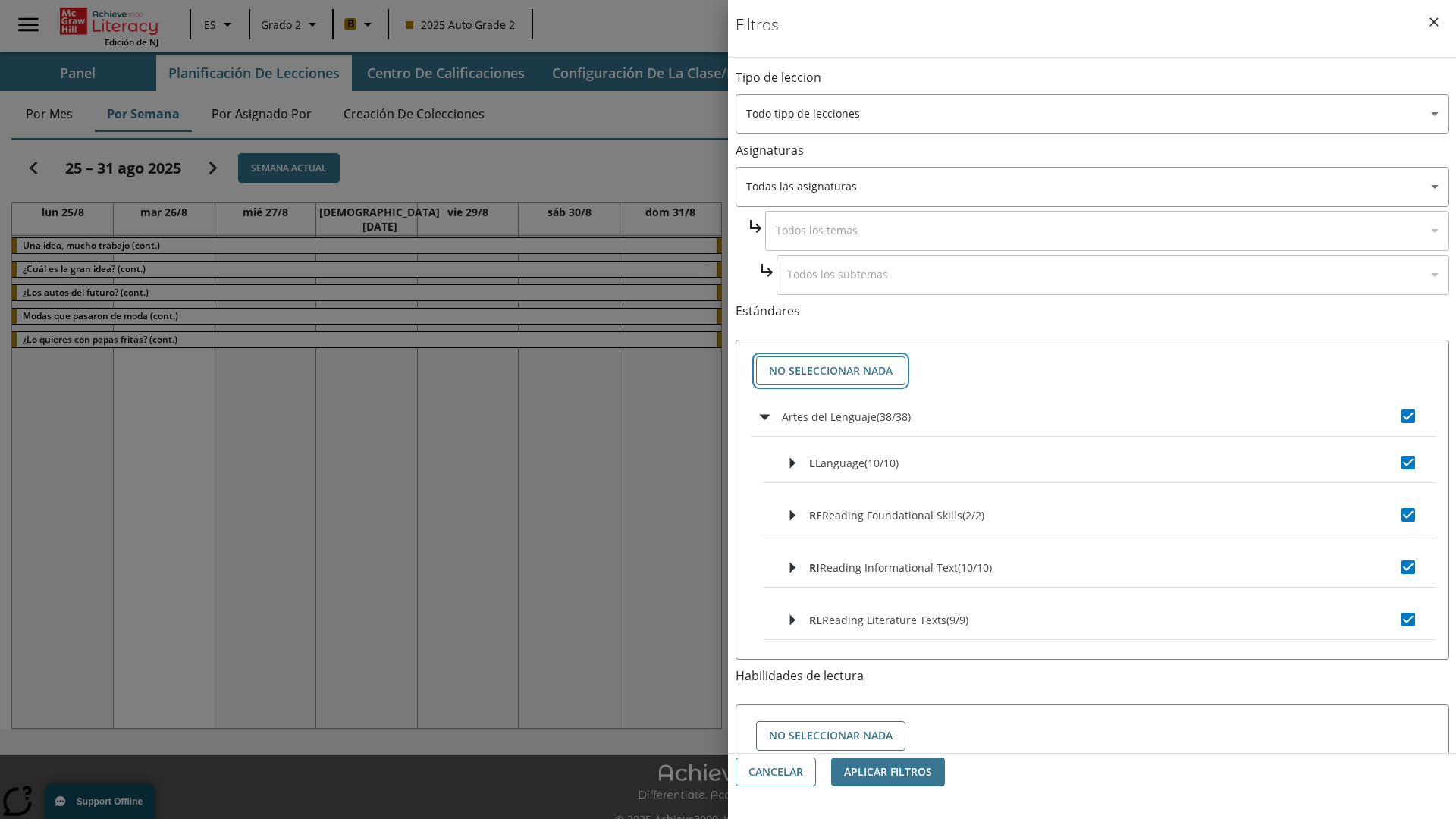
checkbox input "false"
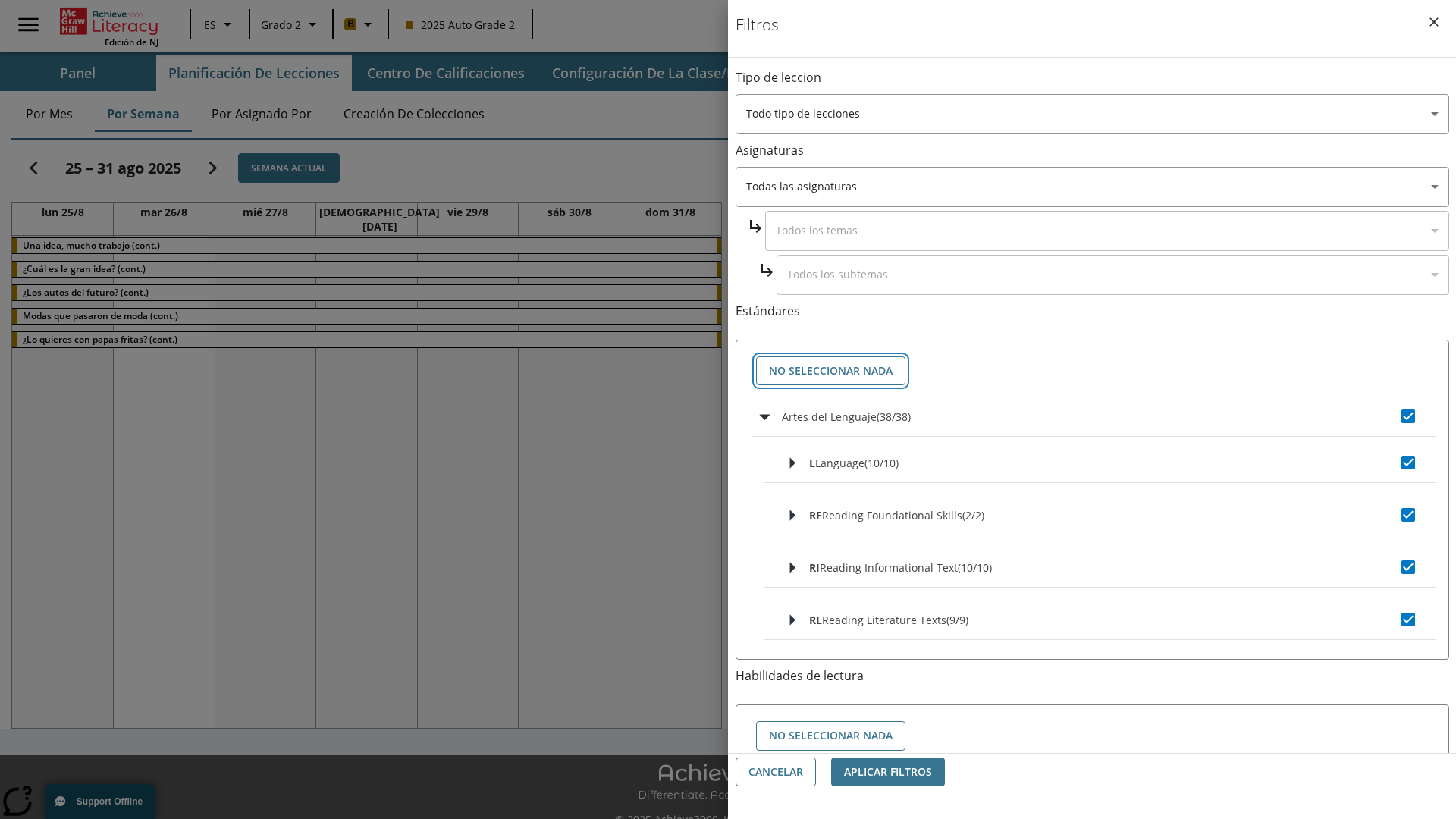
checkbox input "false"
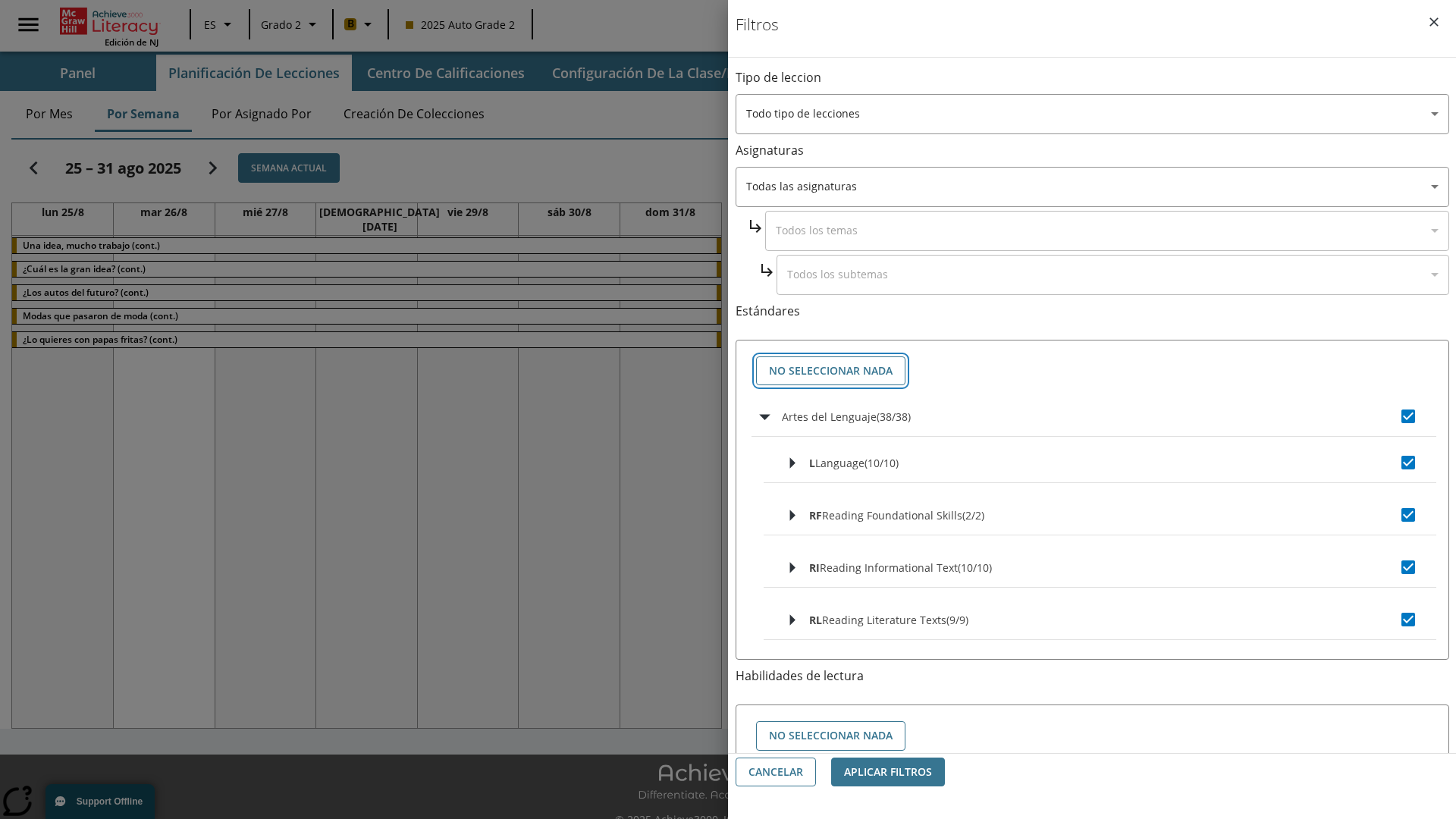
checkbox input "false"
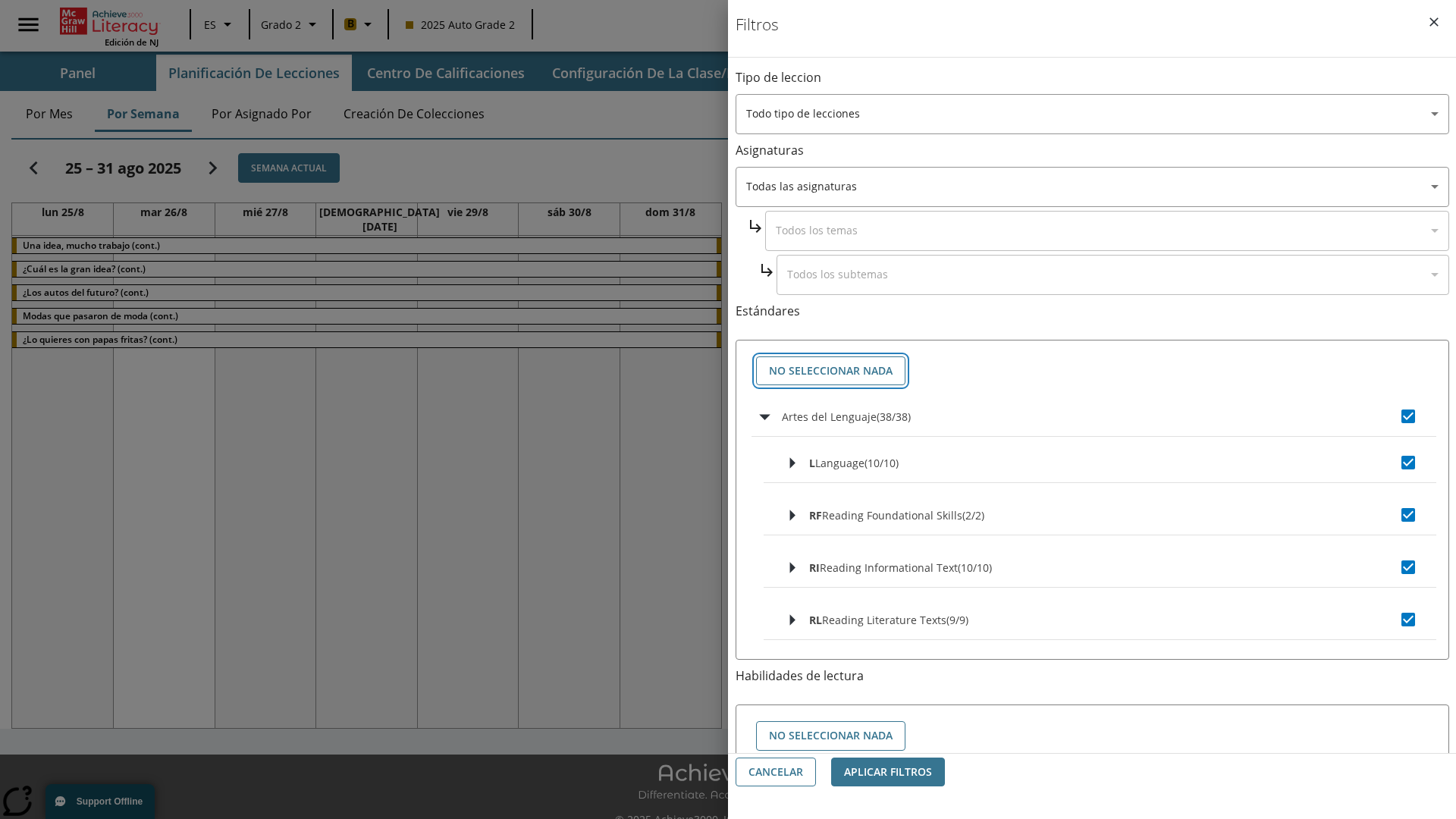
checkbox input "false"
click at [775, 772] on button "Cancelar" at bounding box center [775, 772] width 80 height 30
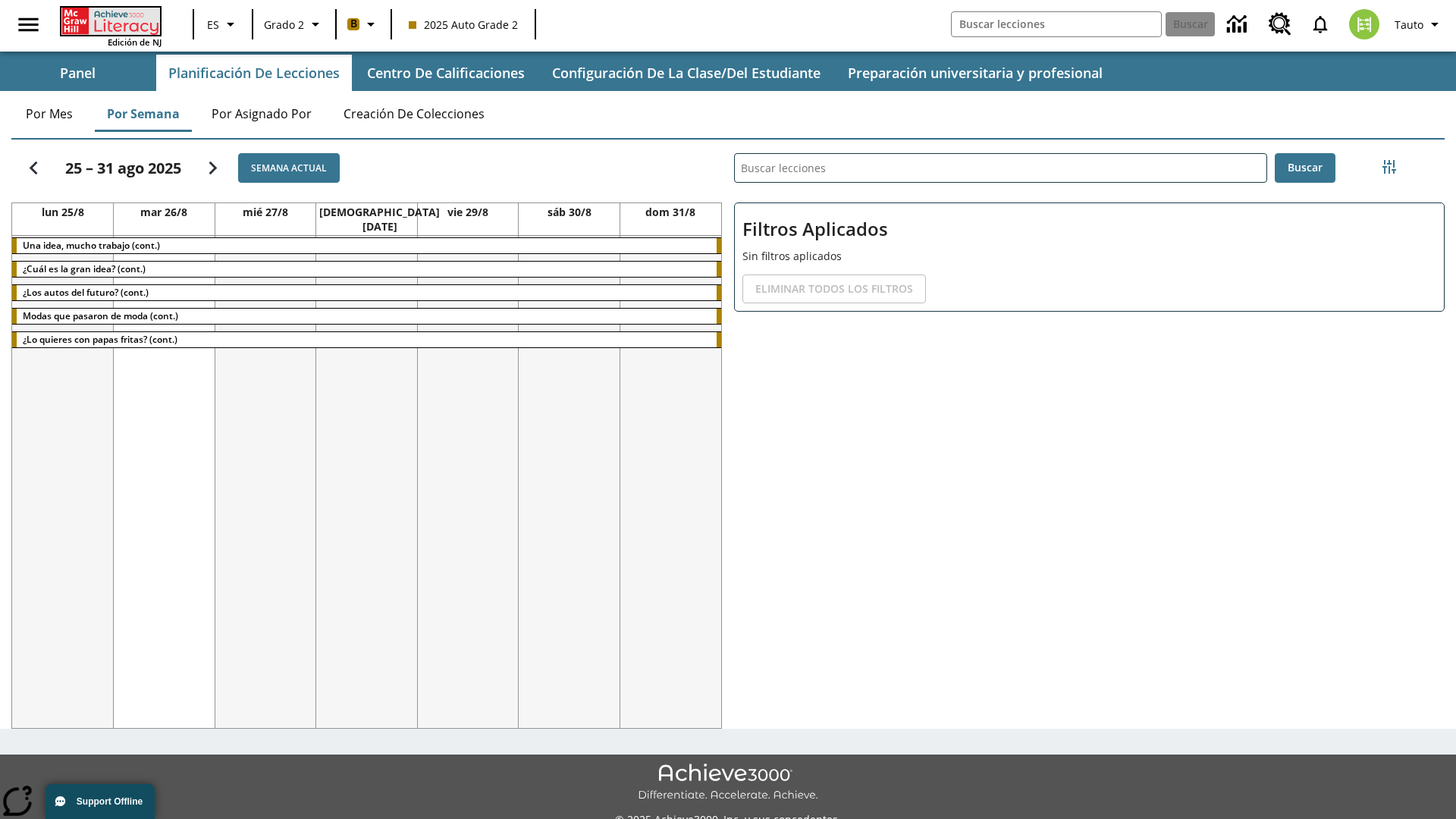
click at [109, 21] on icon "Portada" at bounding box center [112, 21] width 101 height 27
